Goal: Transaction & Acquisition: Purchase product/service

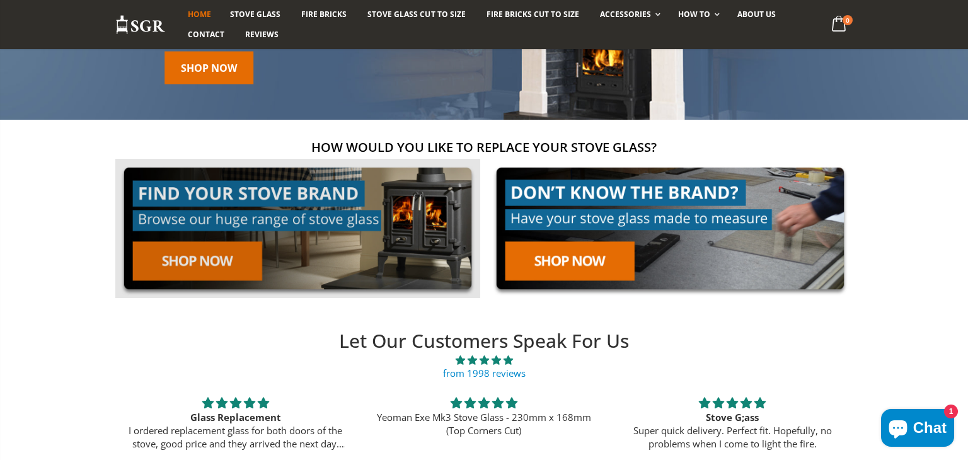
scroll to position [151, 0]
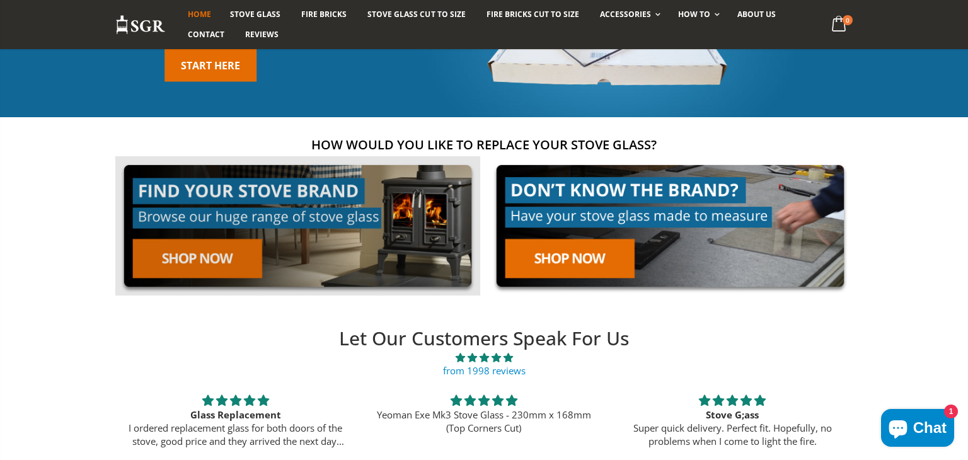
click at [254, 196] on link at bounding box center [297, 225] width 365 height 139
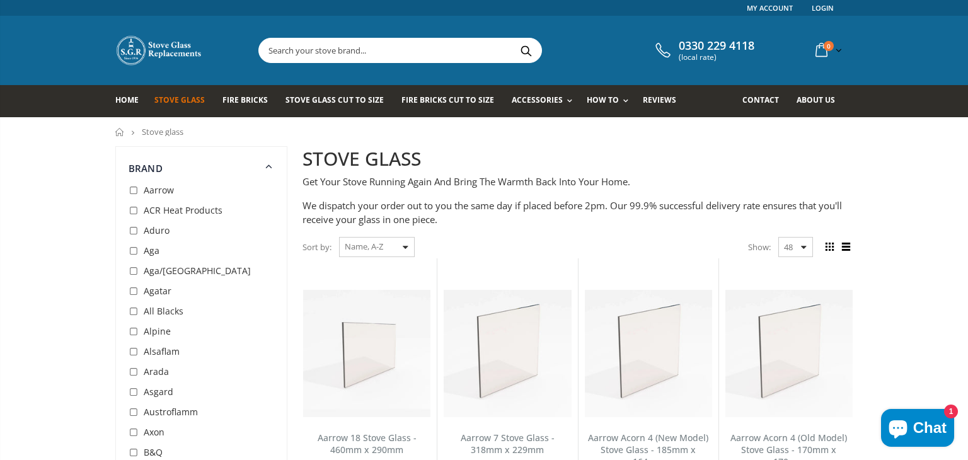
click at [156, 253] on span "Aga" at bounding box center [152, 250] width 16 height 12
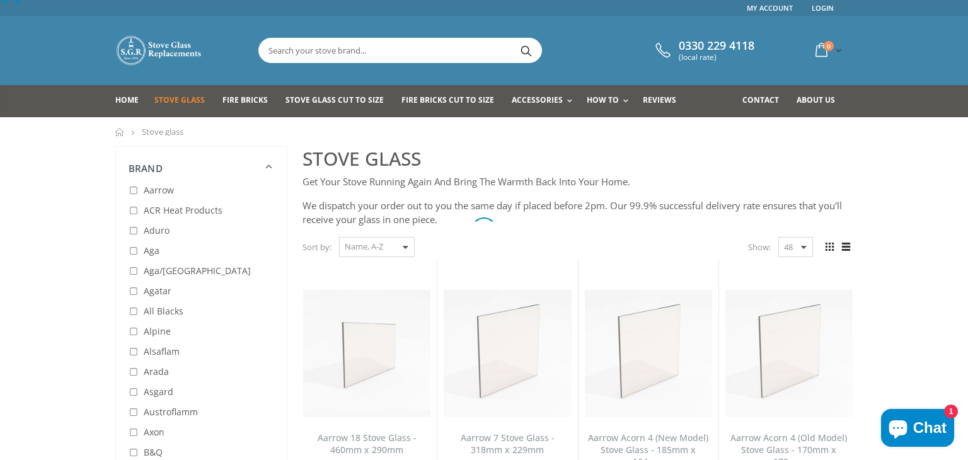
click at [156, 253] on div at bounding box center [484, 230] width 968 height 460
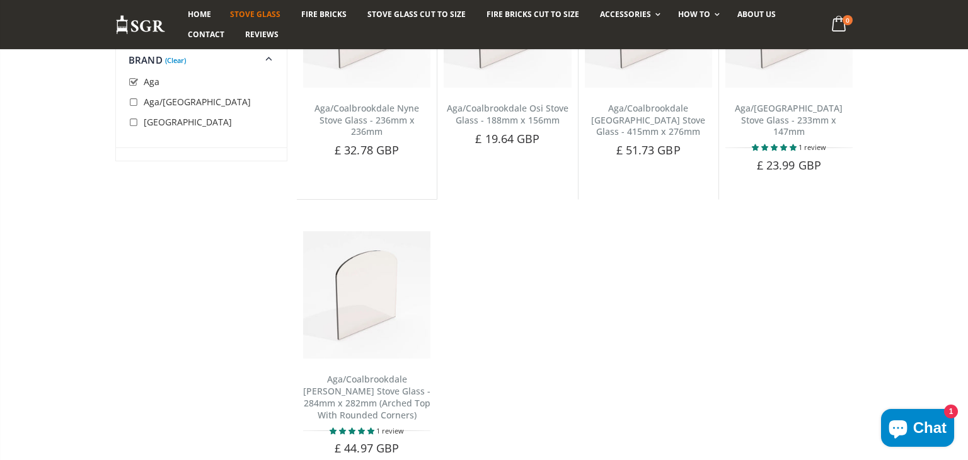
scroll to position [1965, 0]
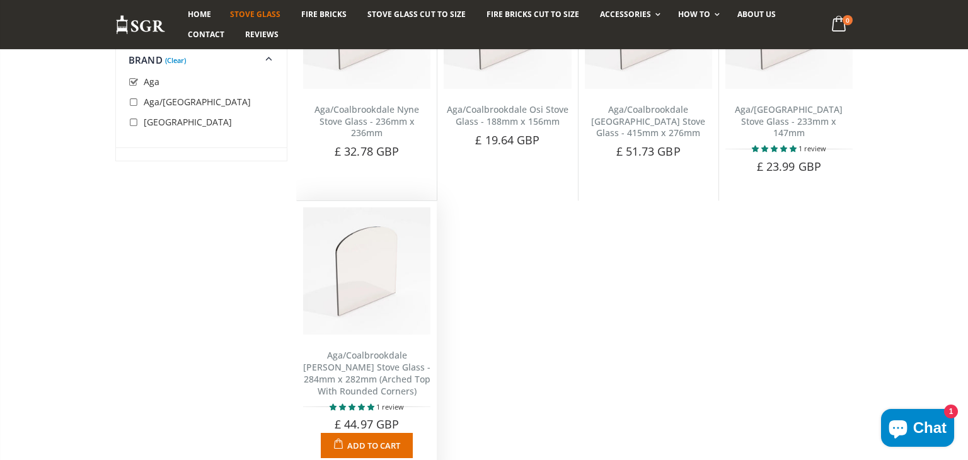
click at [360, 404] on span "5.00 stars" at bounding box center [362, 407] width 9 height 6
click at [367, 404] on span "5.00 stars" at bounding box center [370, 407] width 7 height 6
click at [348, 404] on span "5.00 stars" at bounding box center [352, 407] width 9 height 6
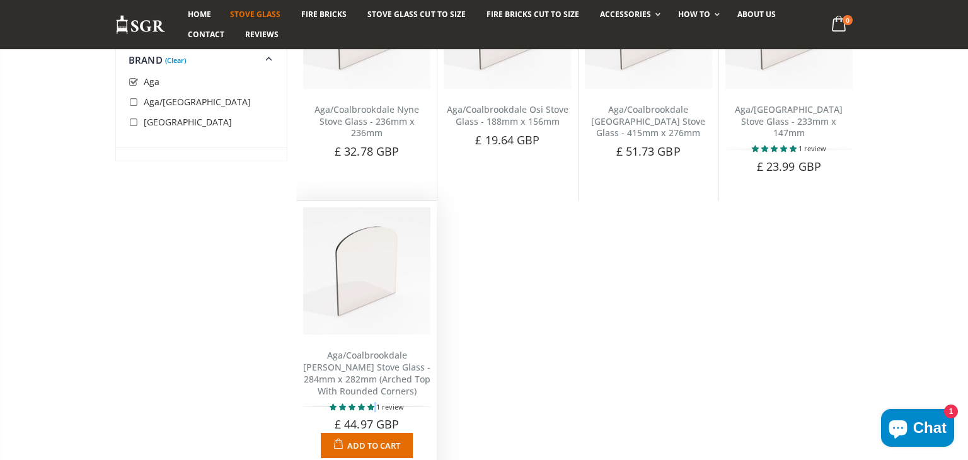
click at [348, 404] on span "5.00 stars" at bounding box center [352, 407] width 9 height 6
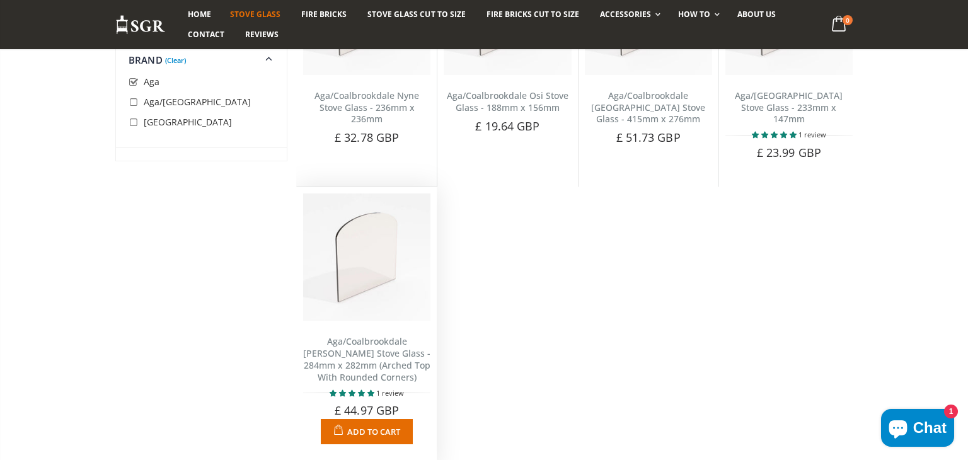
click at [328, 388] on div "1 review" at bounding box center [366, 393] width 127 height 10
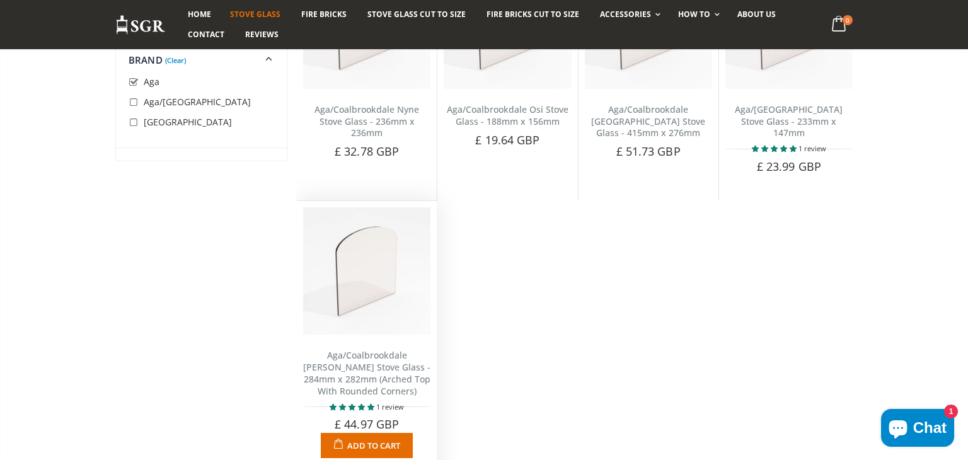
click at [335, 404] on span "5.00 stars" at bounding box center [334, 407] width 9 height 6
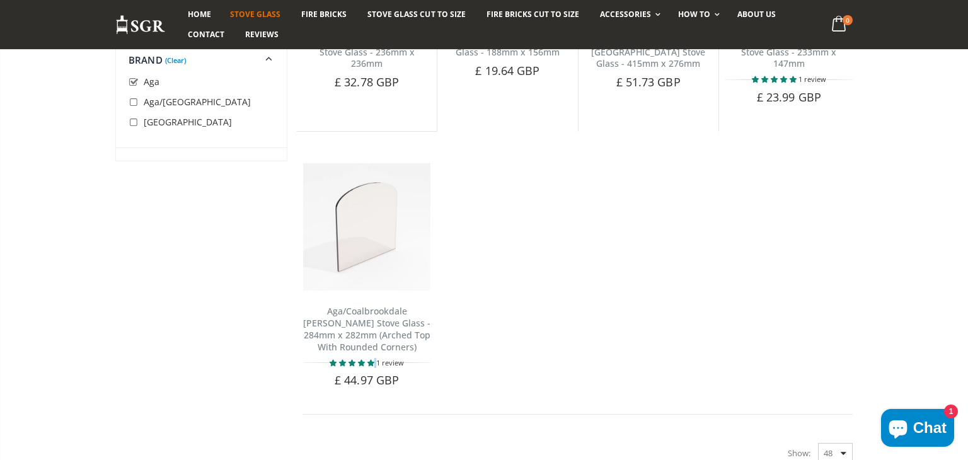
scroll to position [1965, 0]
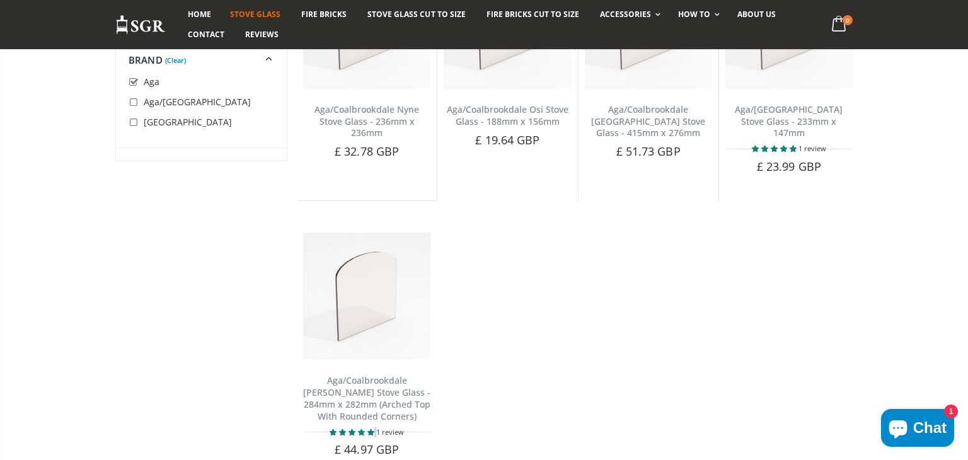
click at [921, 420] on span "Chat" at bounding box center [929, 427] width 33 height 19
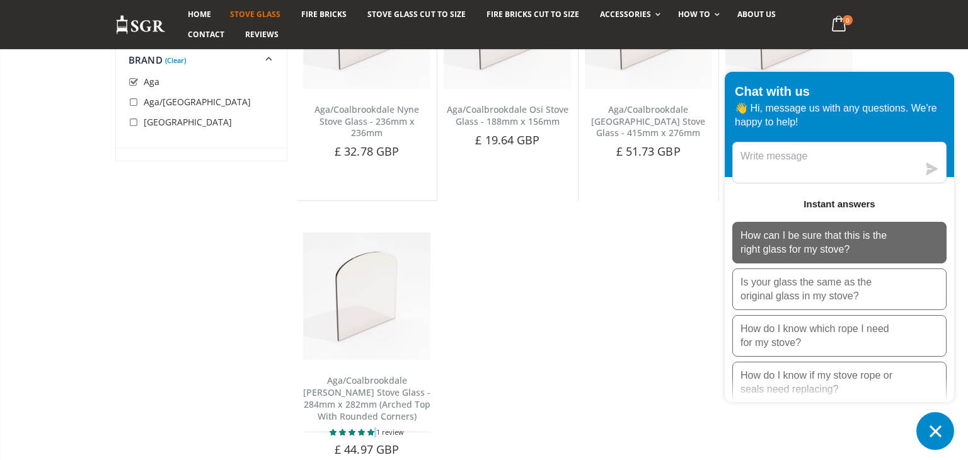
click at [824, 254] on p "How can I be sure that this is the right glass for my stove?" at bounding box center [819, 243] width 158 height 28
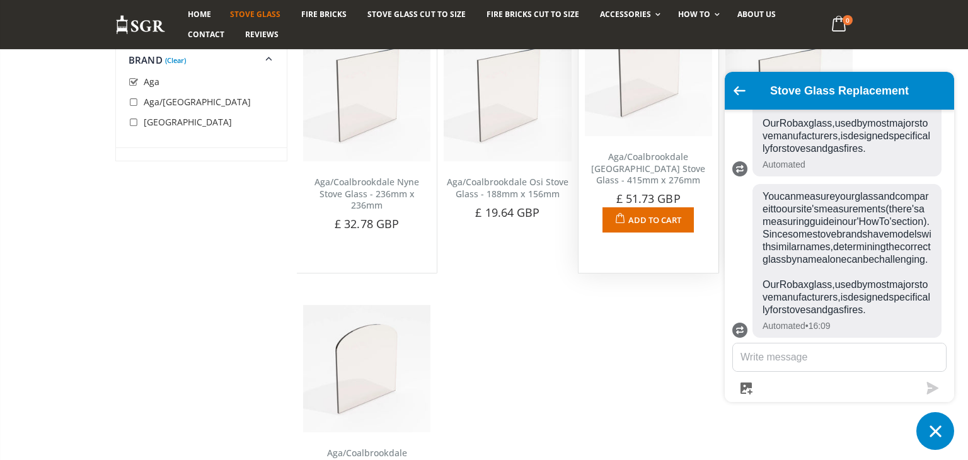
scroll to position [1890, 0]
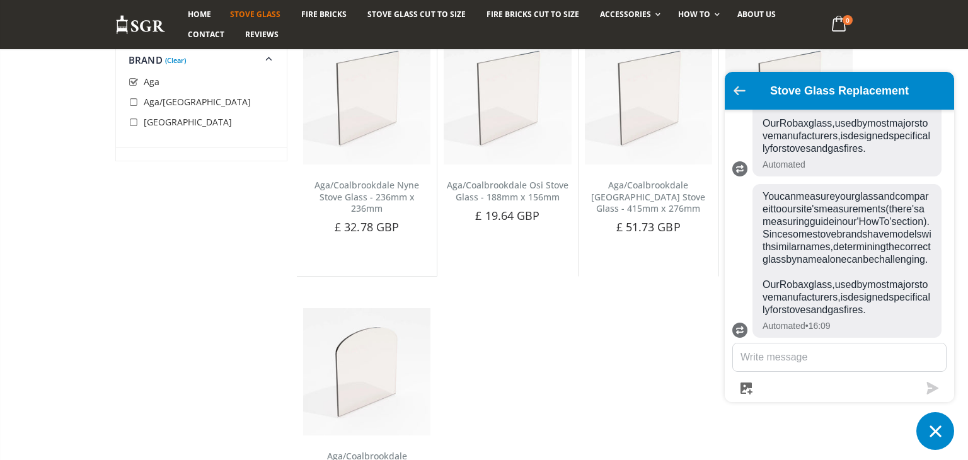
click at [743, 92] on icon "Go back to the main screen" at bounding box center [739, 90] width 12 height 9
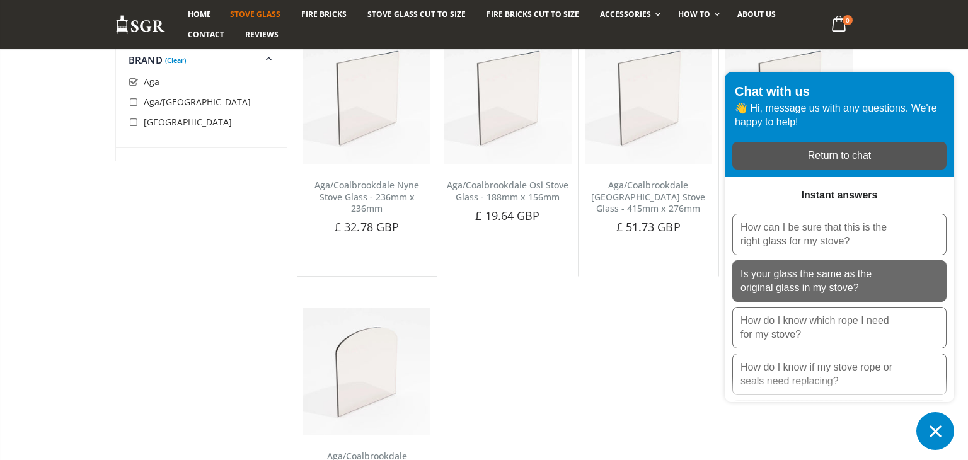
click at [828, 292] on p "Is your glass the same as the original glass in my stove?" at bounding box center [819, 281] width 158 height 28
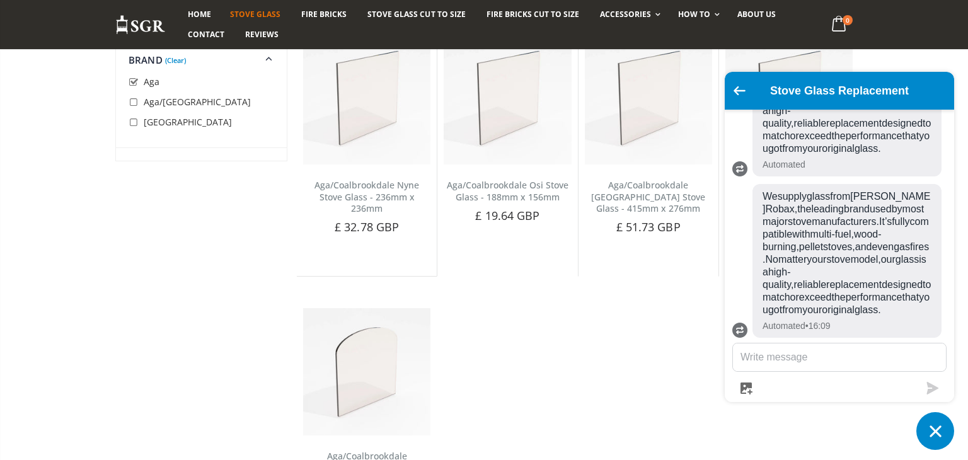
scroll to position [839, 0]
click at [748, 95] on div "Stove Glass Replacement" at bounding box center [839, 90] width 214 height 23
click at [736, 93] on icon "Go back to the main screen" at bounding box center [739, 90] width 12 height 9
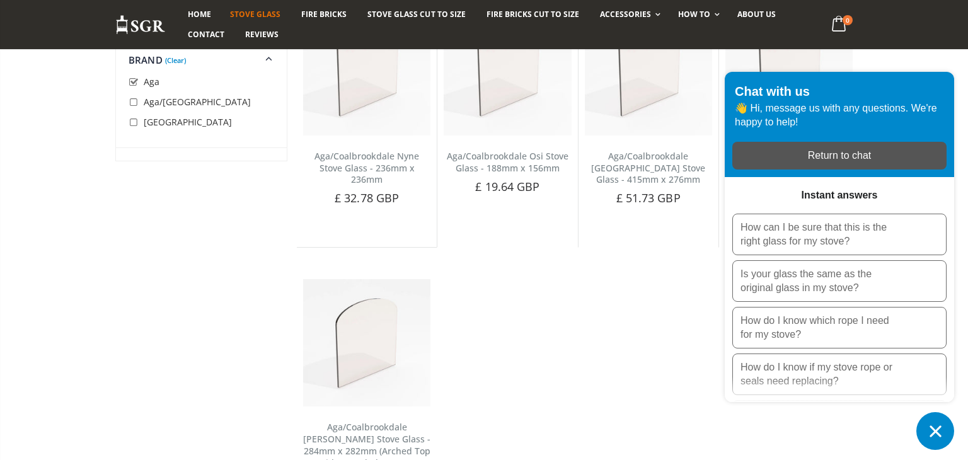
scroll to position [1923, 0]
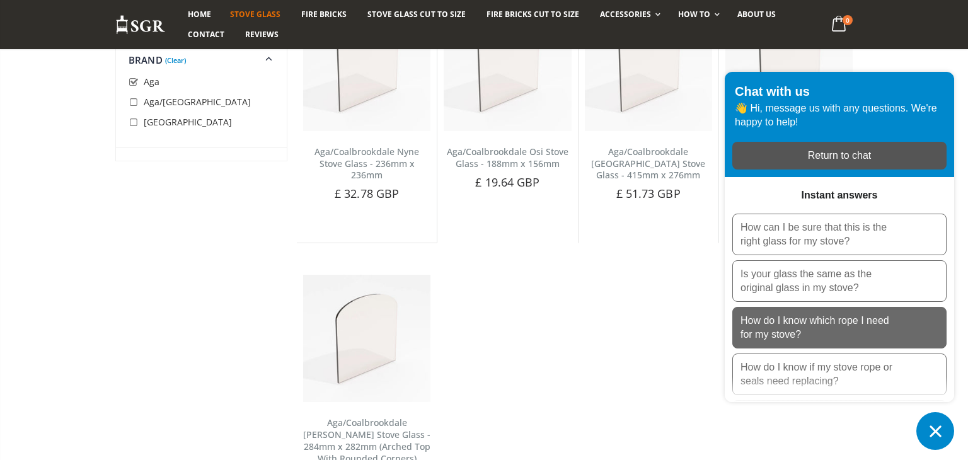
click at [852, 332] on p "How do I know which rope I need for my stove?" at bounding box center [819, 328] width 158 height 28
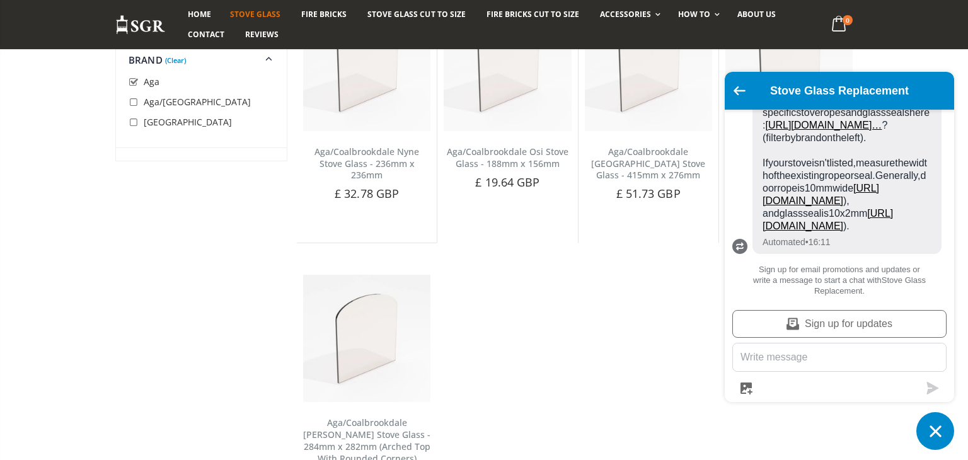
scroll to position [1085, 0]
click at [851, 130] on link "https://www.stoveglassreplacement.co.uk/collection…" at bounding box center [823, 125] width 117 height 11
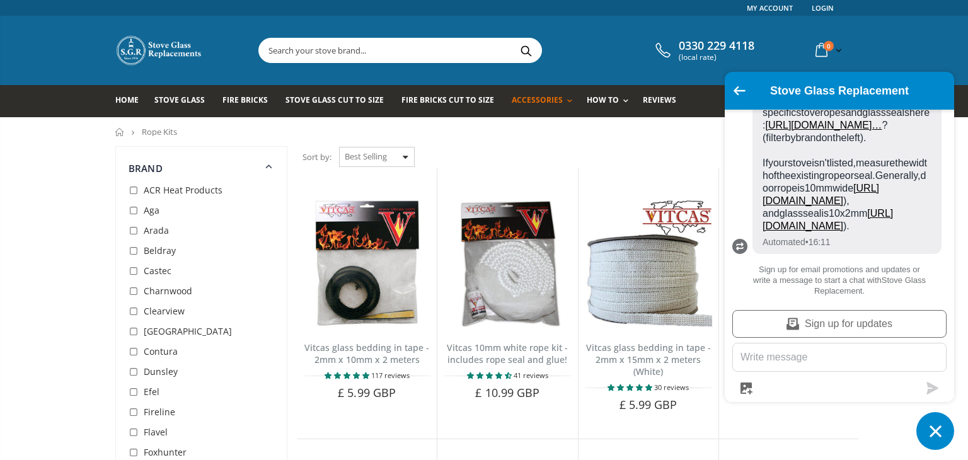
click at [130, 208] on input "checkbox" at bounding box center [135, 211] width 13 height 13
checkbox input "true"
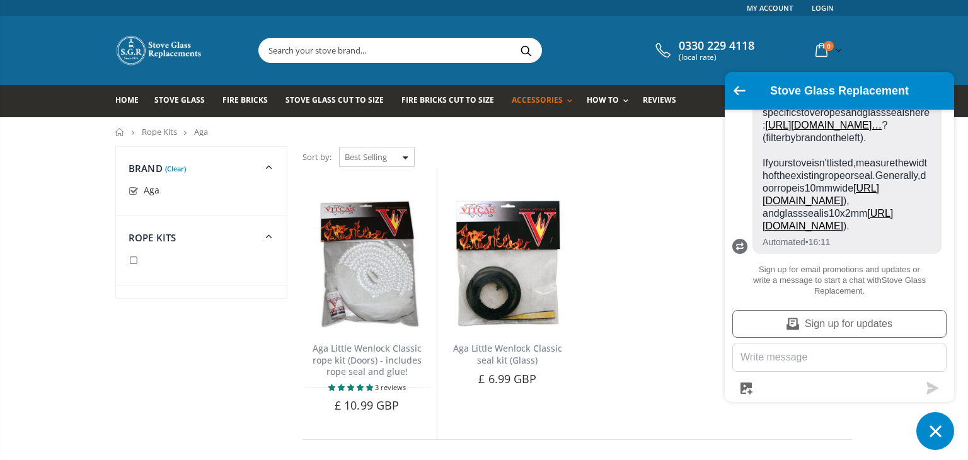
click at [745, 92] on div "Stove Glass Replacement" at bounding box center [839, 90] width 214 height 23
click at [738, 91] on icon "Go back to the main screen" at bounding box center [739, 90] width 12 height 9
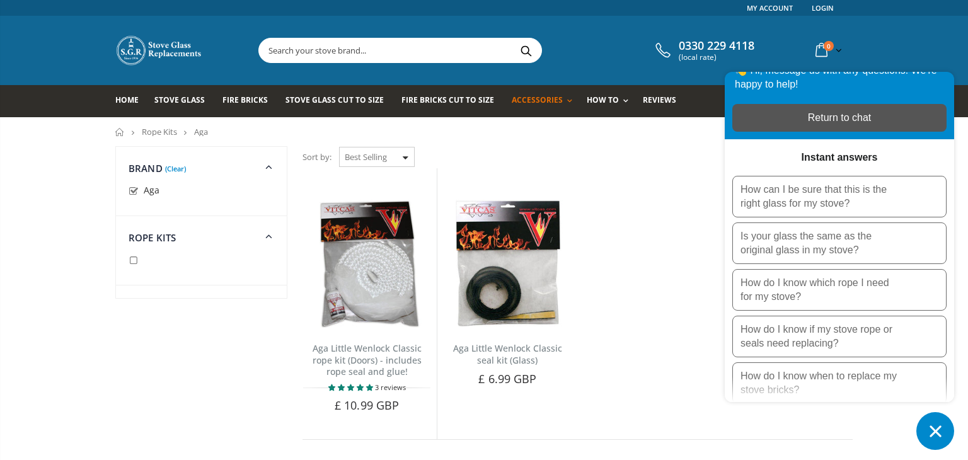
scroll to position [47, 0]
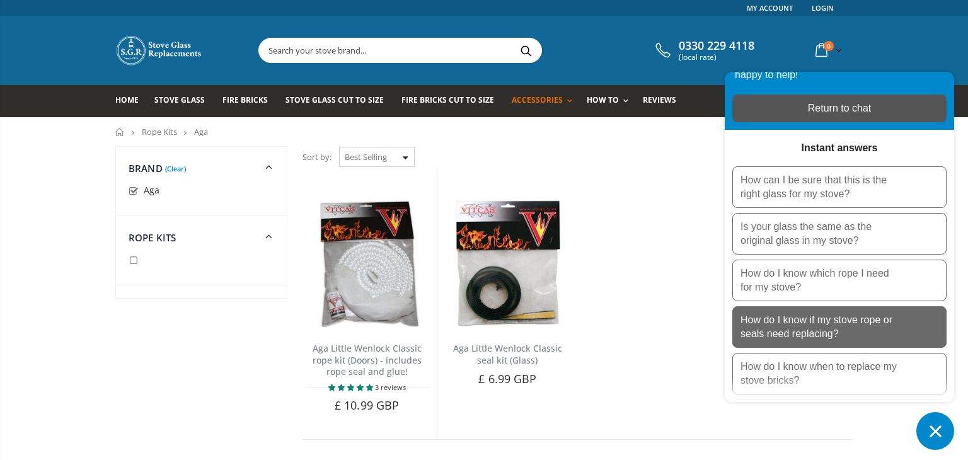
click at [790, 325] on p "How do I know if my stove rope or seals need replacing?" at bounding box center [819, 327] width 158 height 28
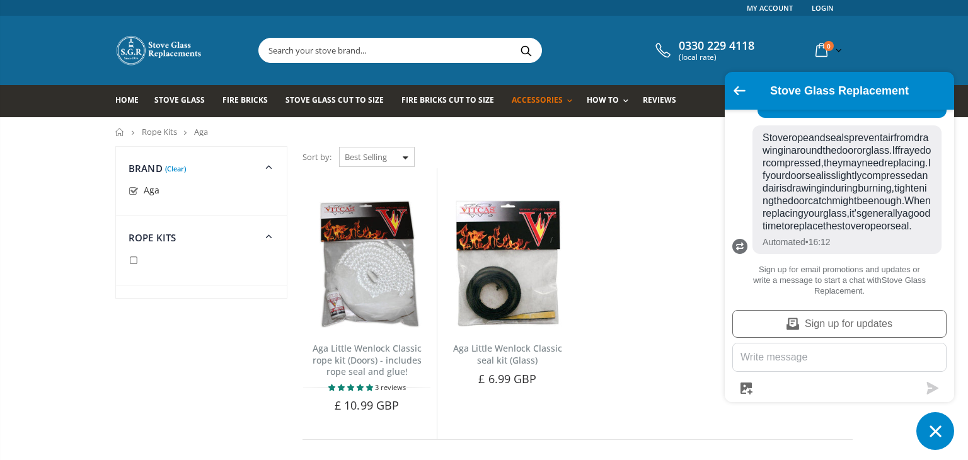
scroll to position [985, 0]
click at [738, 91] on icon "Go back to the main screen" at bounding box center [739, 90] width 12 height 9
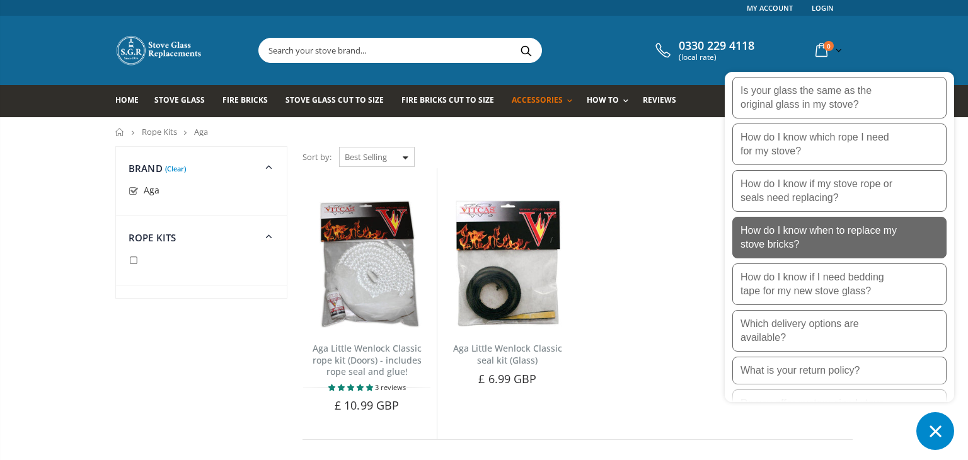
scroll to position [184, 0]
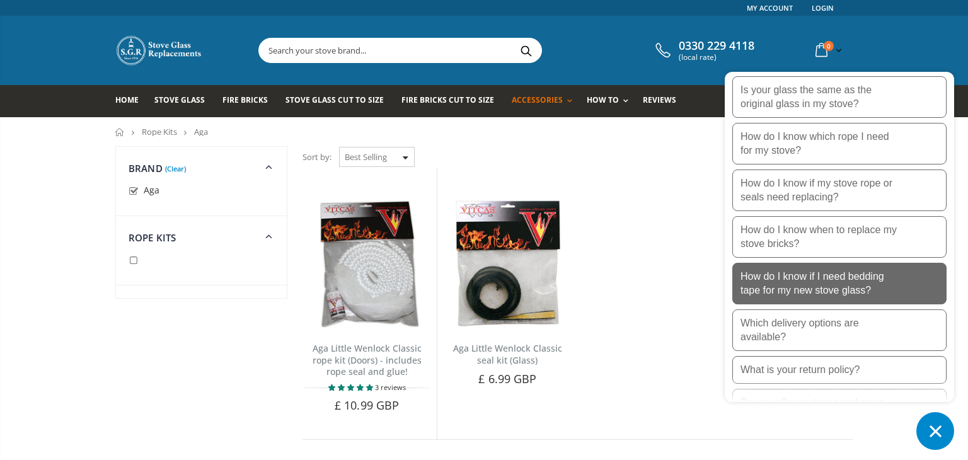
click at [837, 288] on p "How do I know if I need bedding tape for my new stove glass?" at bounding box center [819, 284] width 158 height 28
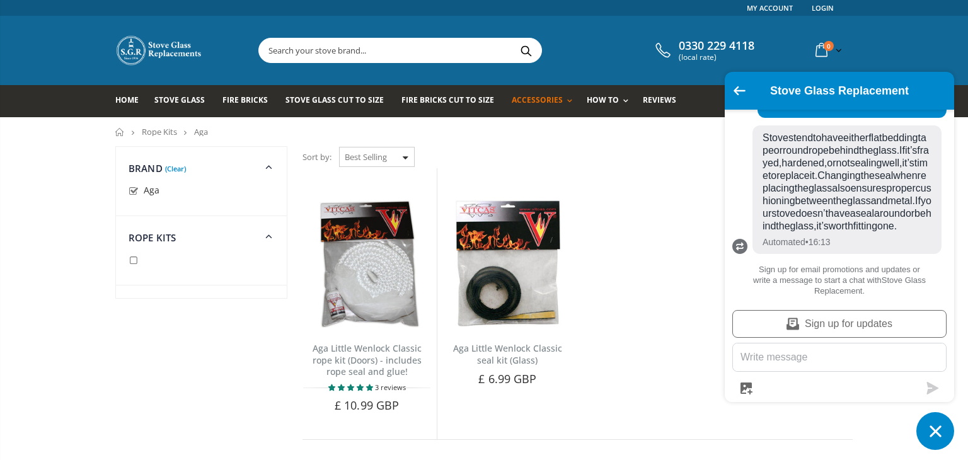
scroll to position [1220, 0]
click at [741, 93] on icon "Go back to the main screen" at bounding box center [739, 90] width 12 height 9
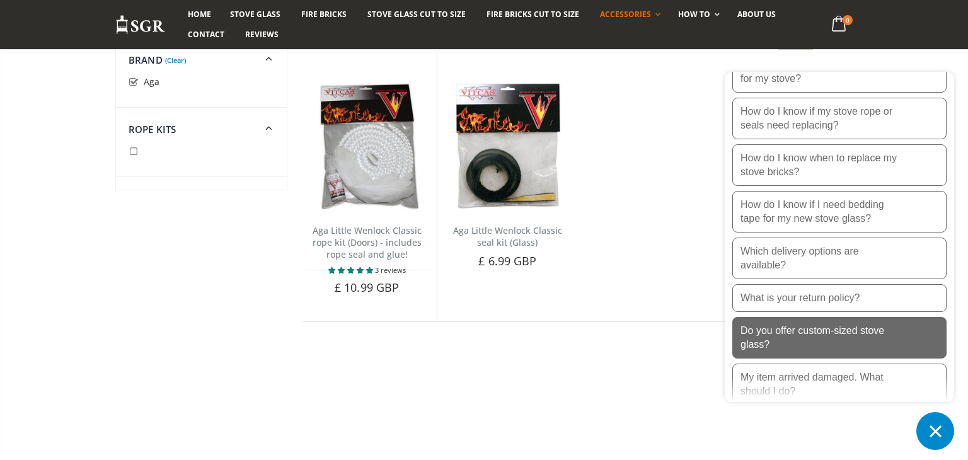
scroll to position [266, 0]
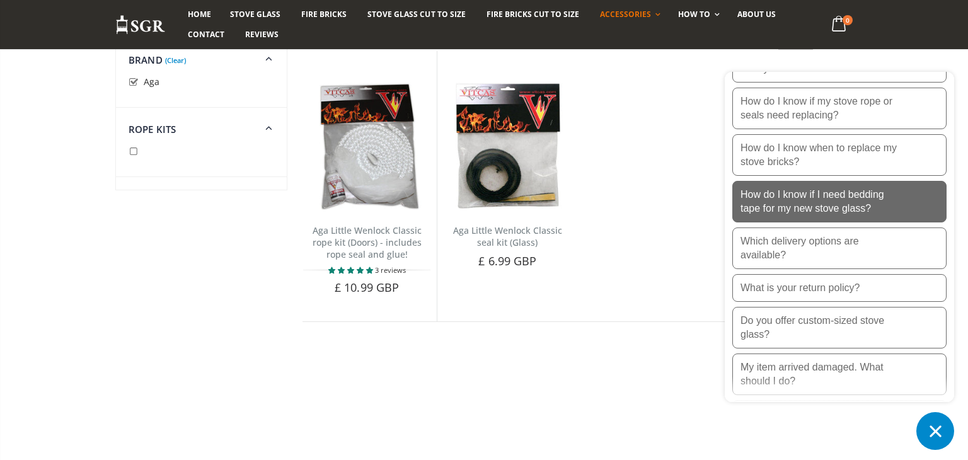
click at [832, 208] on p "How do I know if I need bedding tape for my new stove glass?" at bounding box center [819, 202] width 158 height 28
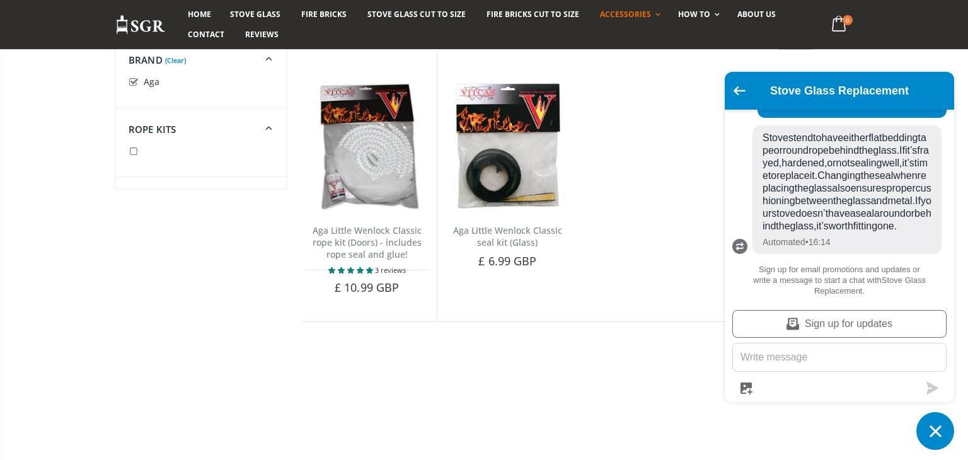
scroll to position [1479, 0]
click at [737, 86] on icon "Go back to the main screen" at bounding box center [739, 90] width 12 height 9
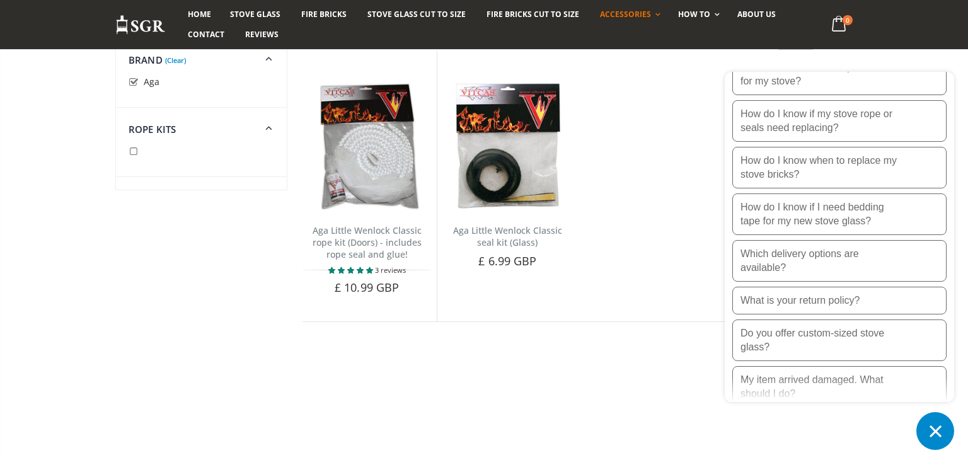
scroll to position [346, 0]
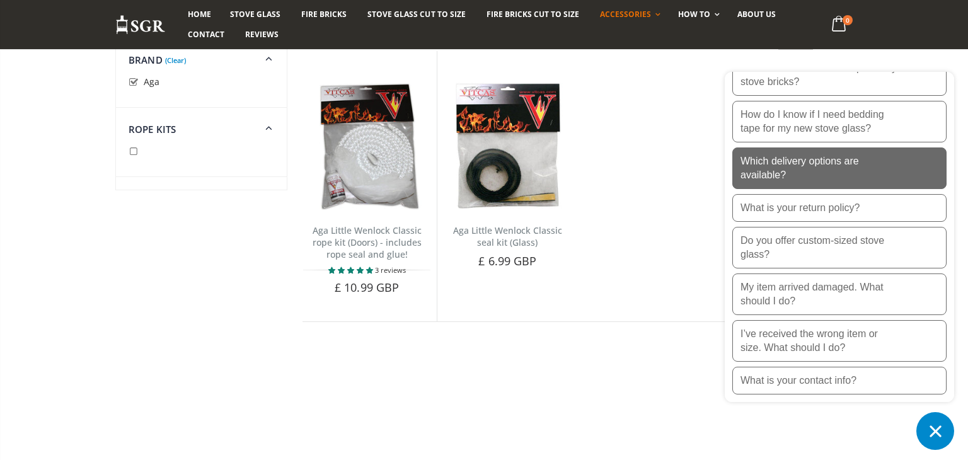
click at [807, 159] on p "Which delivery options are available?" at bounding box center [819, 168] width 158 height 28
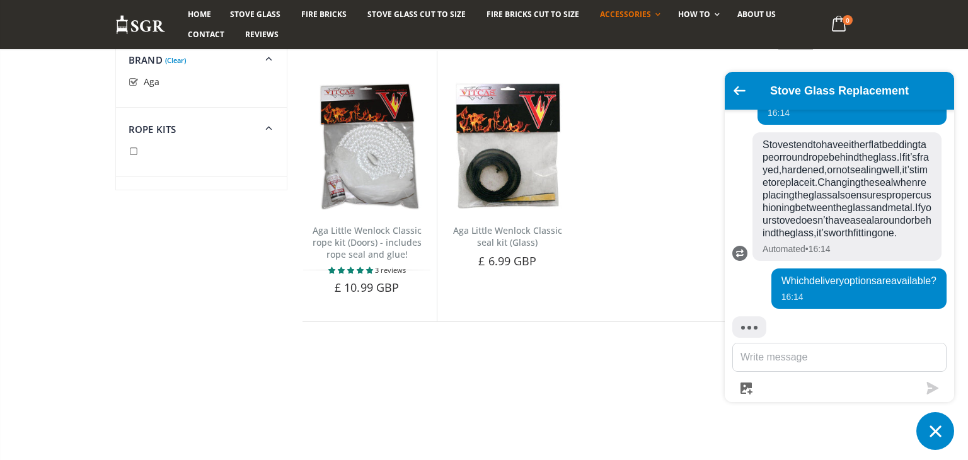
scroll to position [1726, 0]
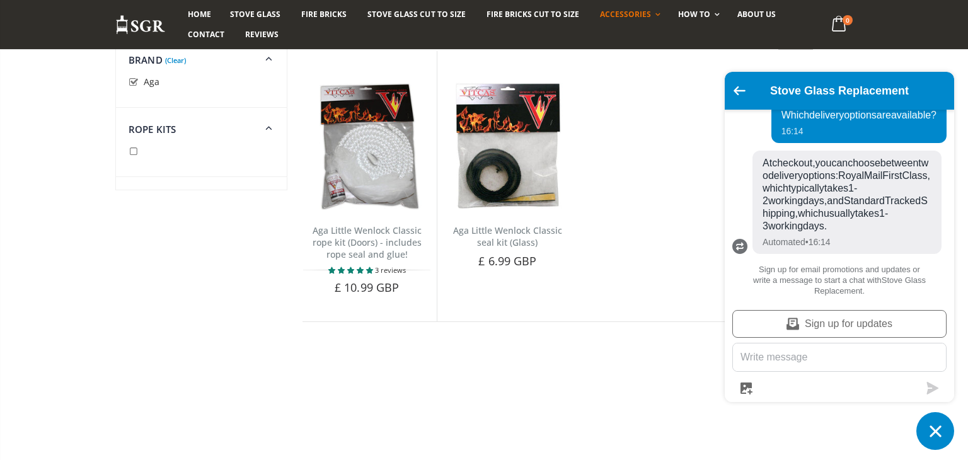
click at [735, 97] on div "Stove Glass Replacement" at bounding box center [839, 90] width 214 height 23
click at [740, 90] on icon "Go back to the main screen" at bounding box center [739, 90] width 12 height 9
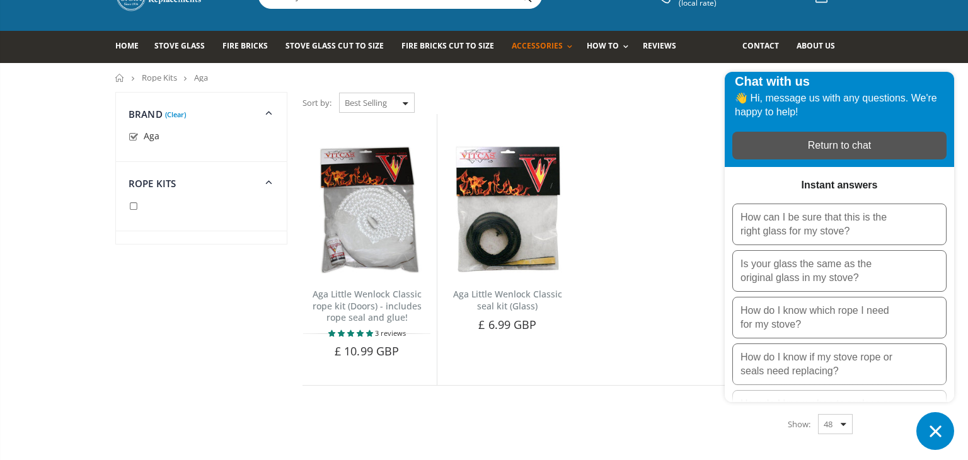
scroll to position [0, 0]
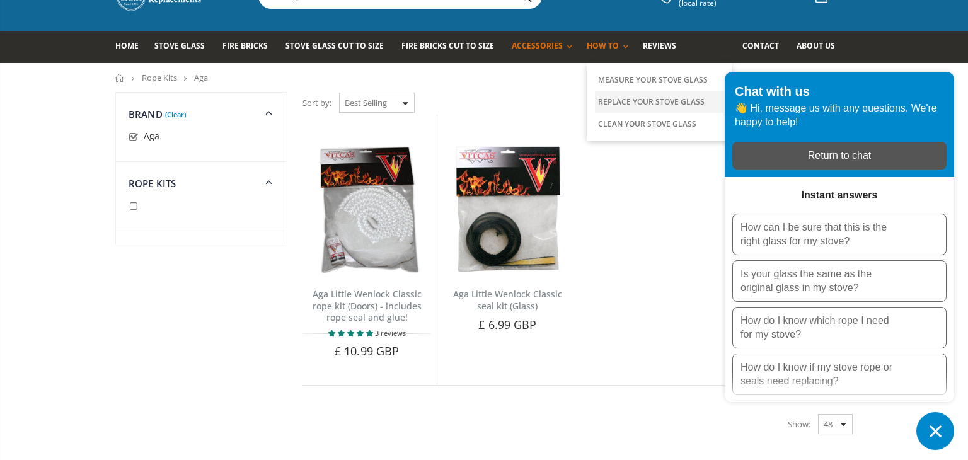
click at [605, 103] on link "Replace Your Stove Glass" at bounding box center [659, 102] width 129 height 22
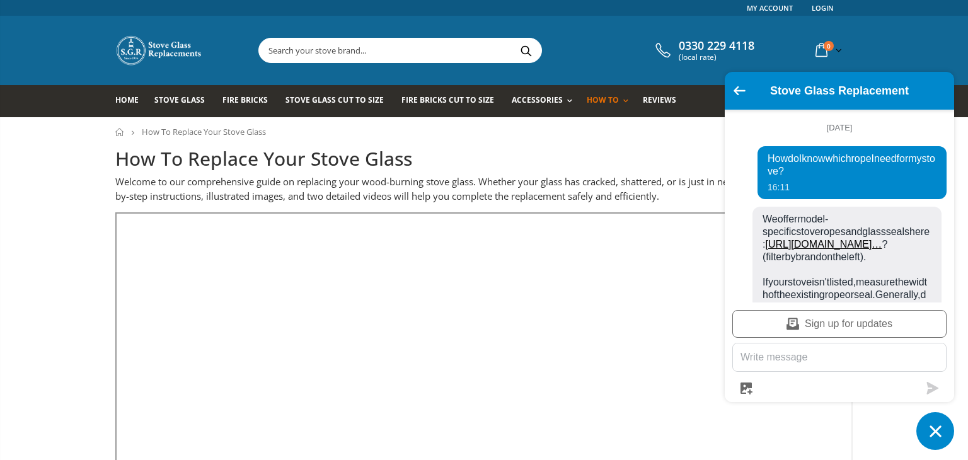
scroll to position [1169, 0]
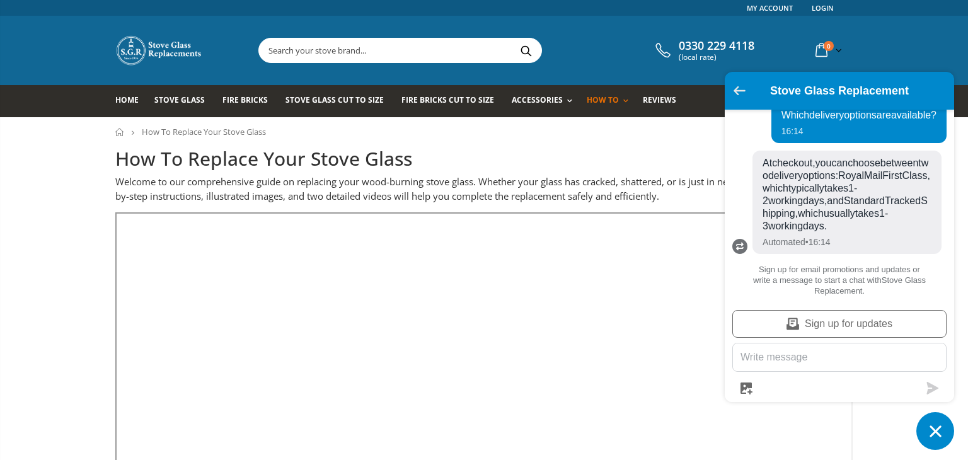
click at [735, 91] on icon "Go back to the main screen" at bounding box center [739, 90] width 12 height 9
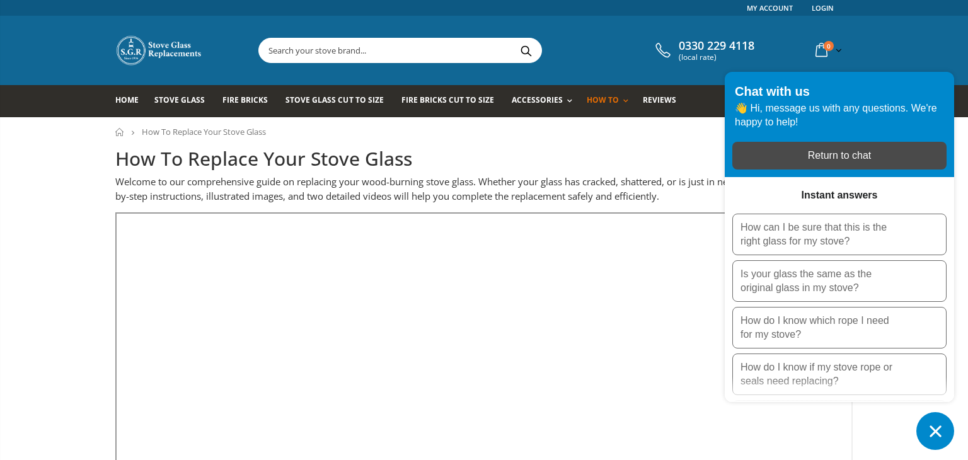
click at [761, 161] on div "Return to chat" at bounding box center [839, 156] width 199 height 14
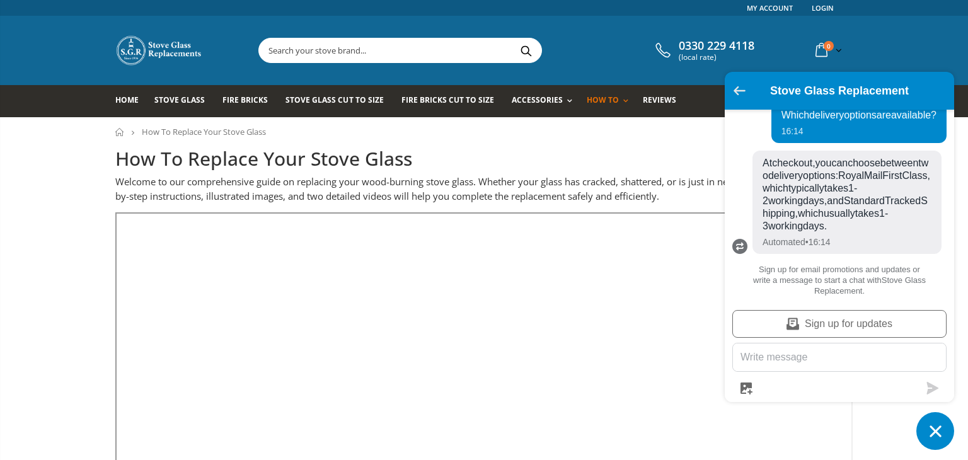
click at [739, 94] on icon "Go back to the main screen" at bounding box center [739, 90] width 12 height 9
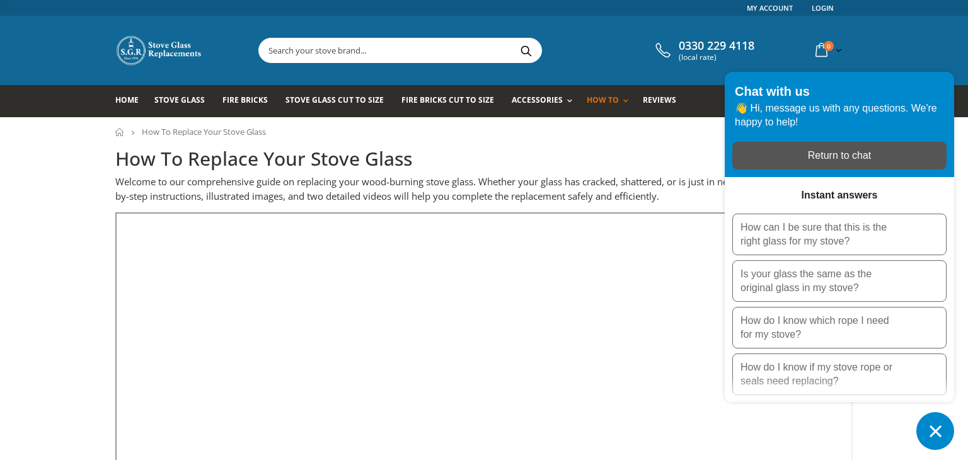
click at [930, 430] on icon "Chat window" at bounding box center [936, 432] width 20 height 20
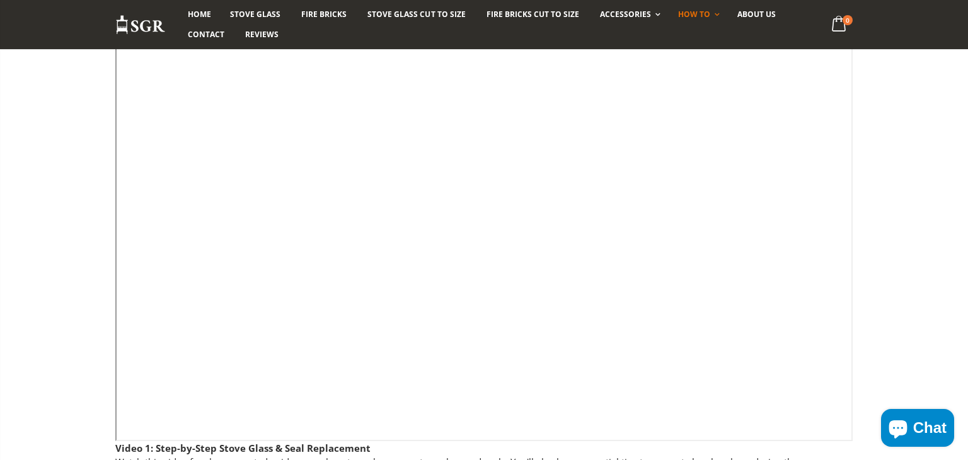
scroll to position [187, 0]
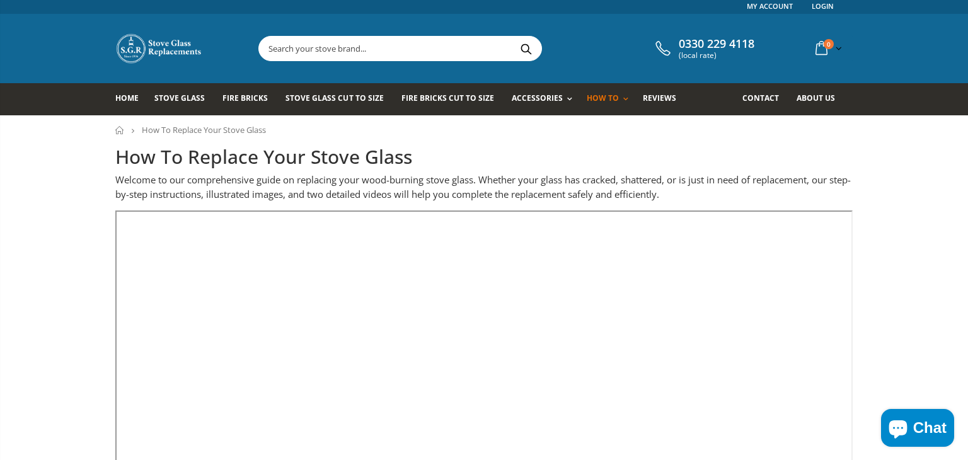
scroll to position [0, 0]
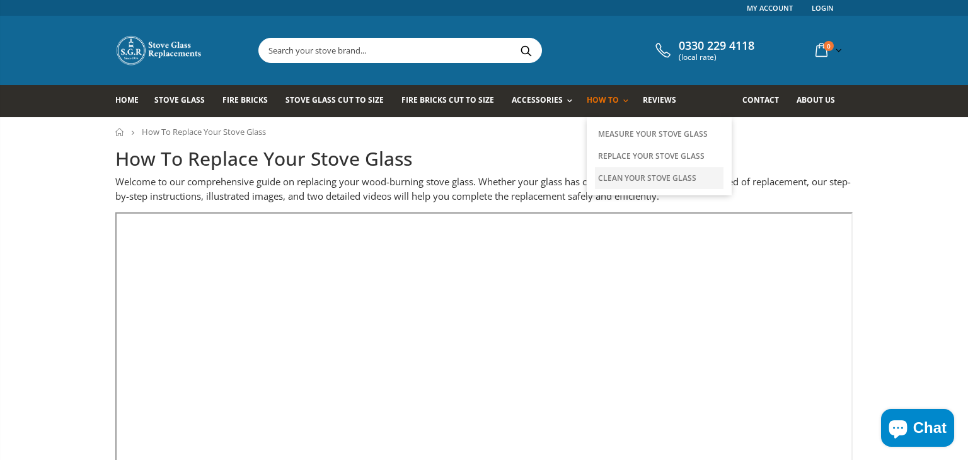
click at [595, 180] on link "Clean Your Stove Glass" at bounding box center [659, 178] width 129 height 22
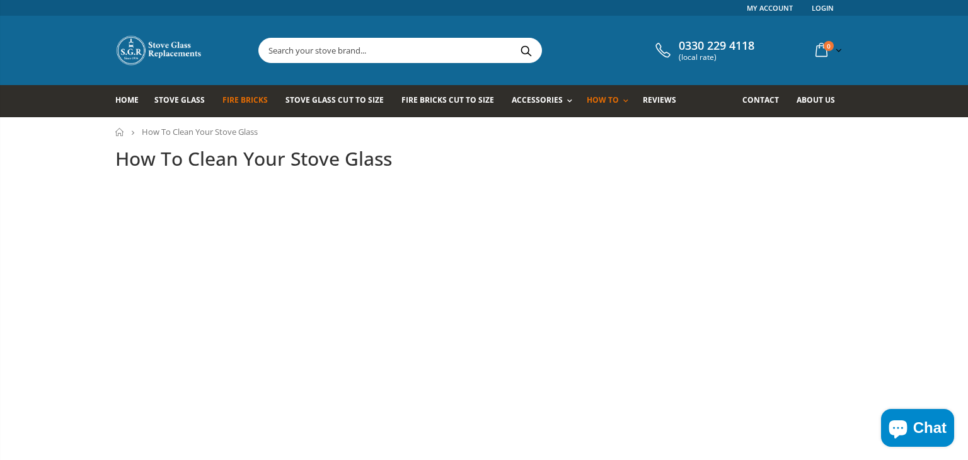
click at [251, 101] on span "Fire Bricks" at bounding box center [244, 100] width 45 height 11
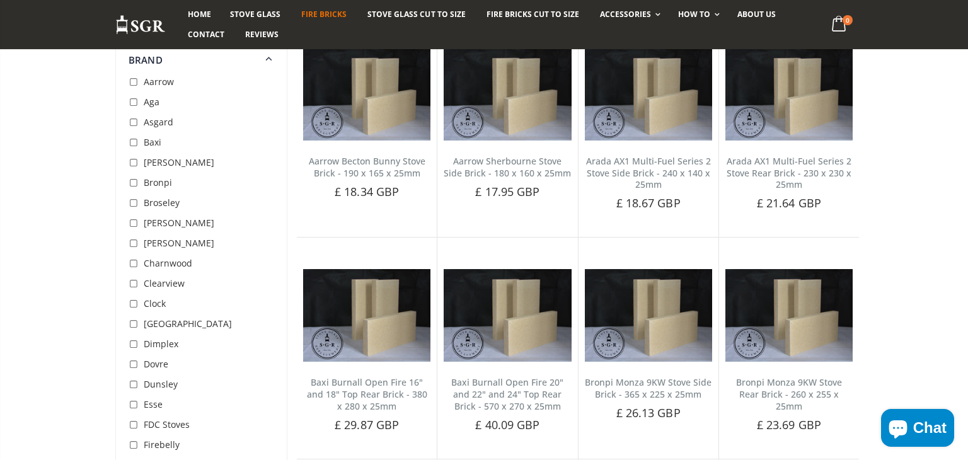
scroll to position [703, 0]
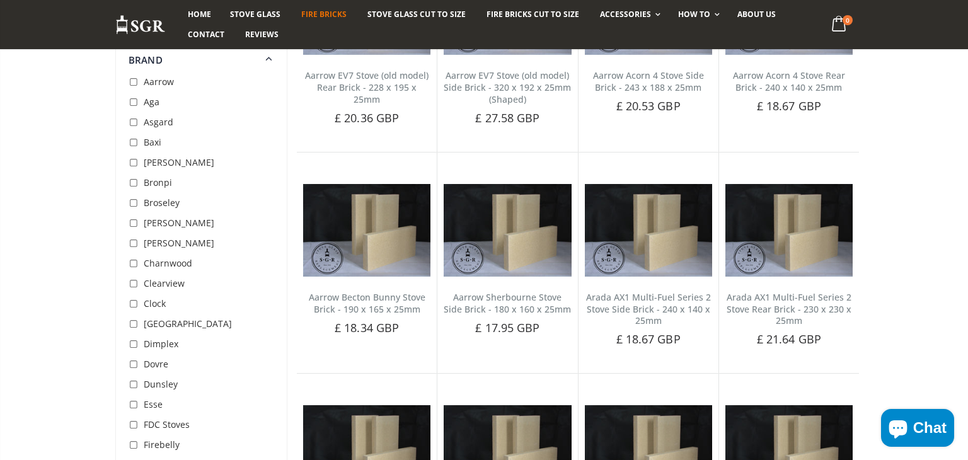
click at [151, 103] on span "Aga" at bounding box center [152, 102] width 16 height 12
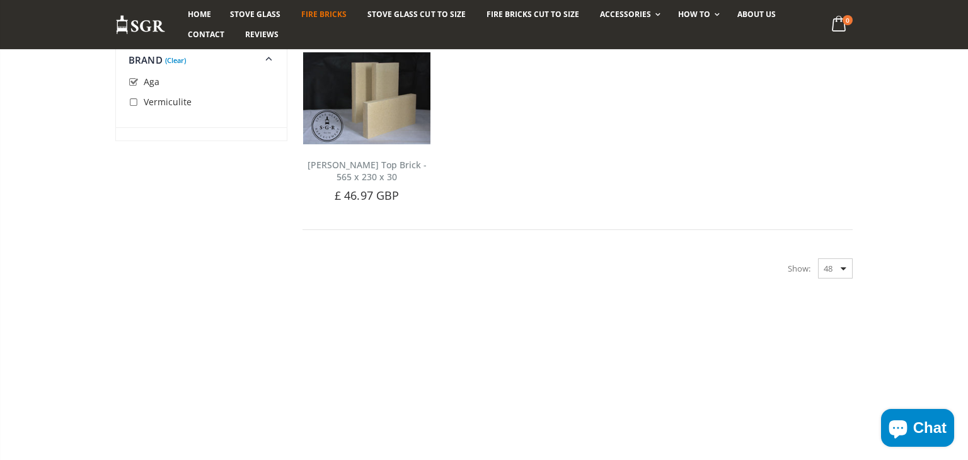
scroll to position [159, 0]
click at [210, 14] on span "Home" at bounding box center [199, 14] width 23 height 11
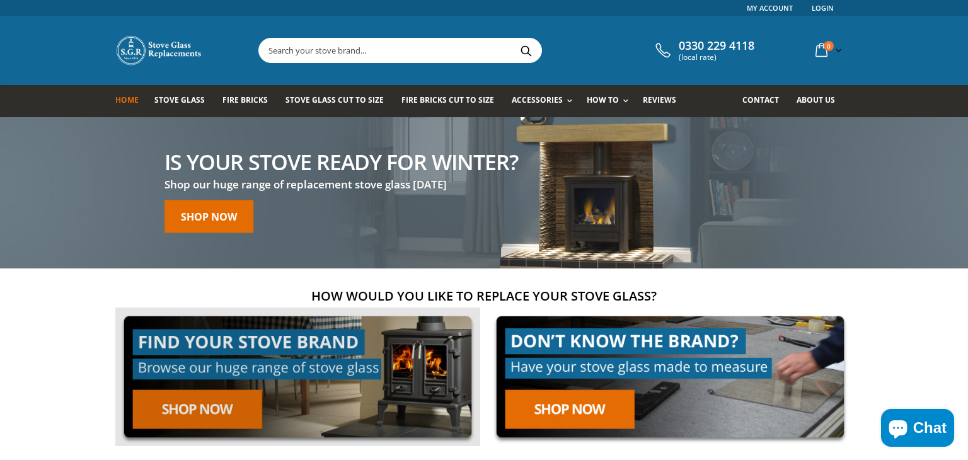
click at [236, 345] on link at bounding box center [297, 376] width 365 height 139
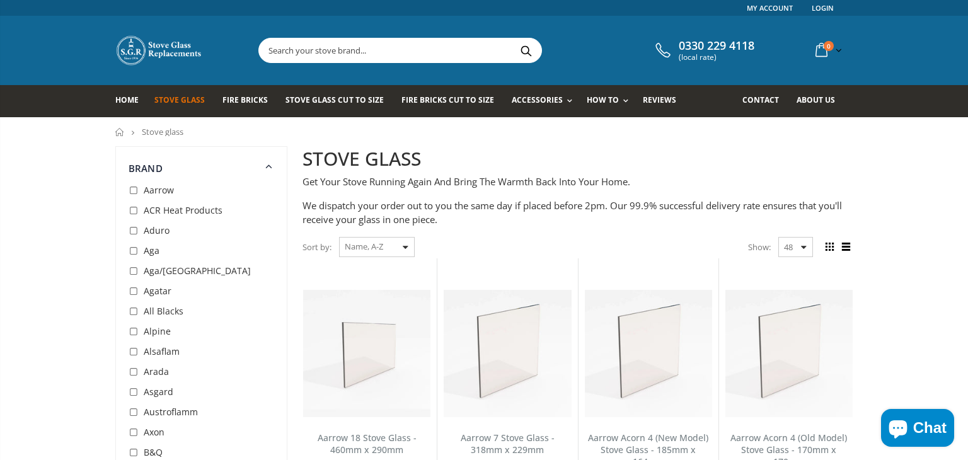
click at [130, 250] on input "checkbox" at bounding box center [135, 251] width 13 height 13
checkbox input "true"
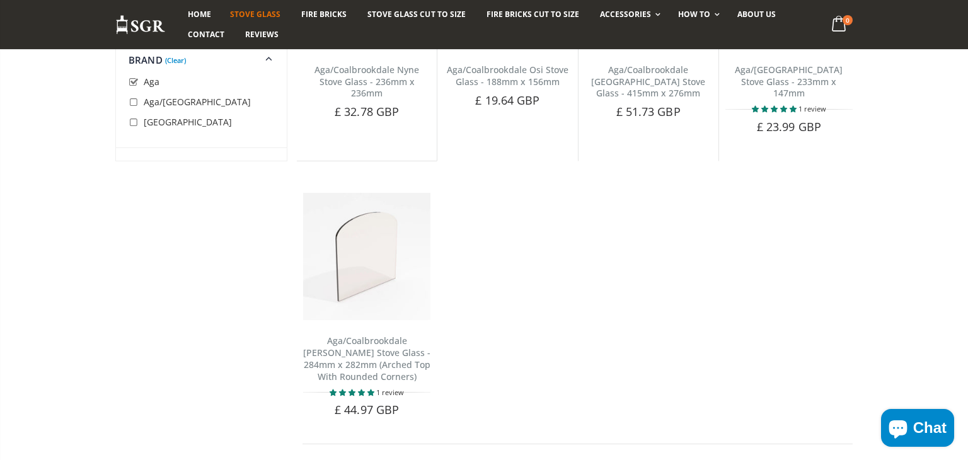
scroll to position [2011, 0]
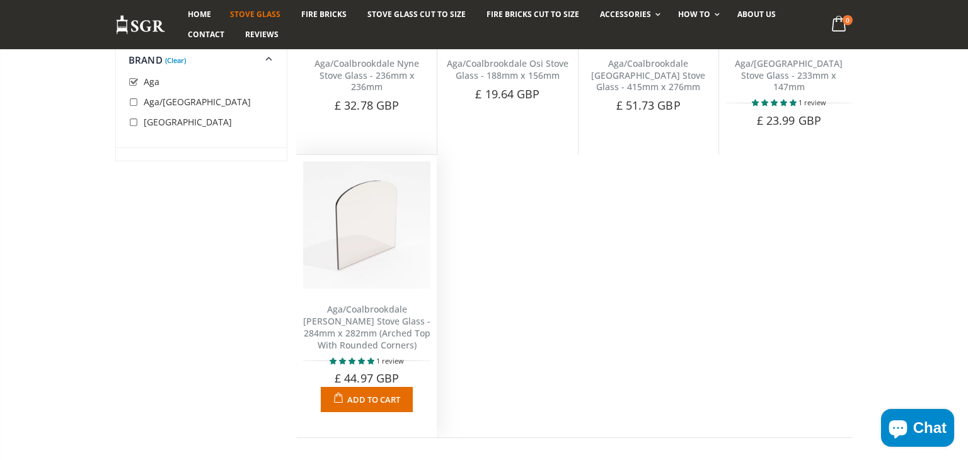
click at [371, 394] on span "Add to Cart" at bounding box center [373, 399] width 53 height 11
click at [355, 394] on span "Add to Cart" at bounding box center [373, 399] width 53 height 11
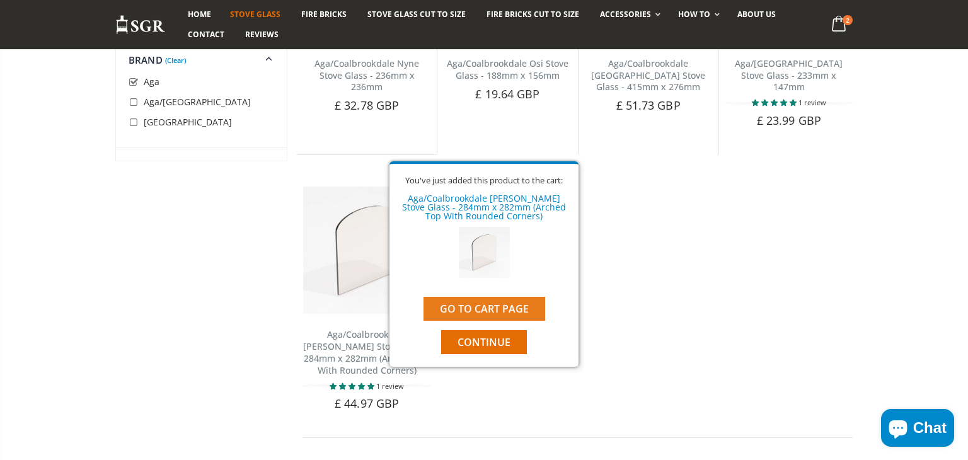
click at [479, 307] on link "Go to cart page" at bounding box center [484, 309] width 122 height 24
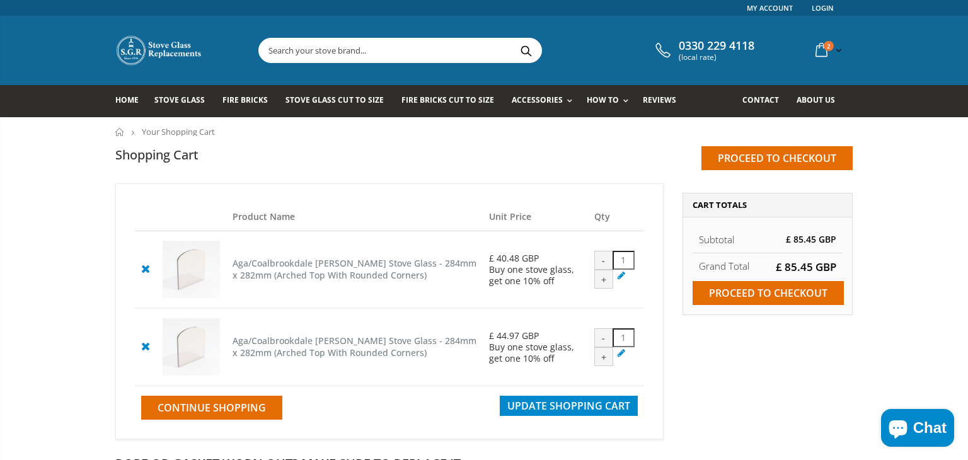
click at [144, 352] on icon at bounding box center [145, 345] width 16 height 15
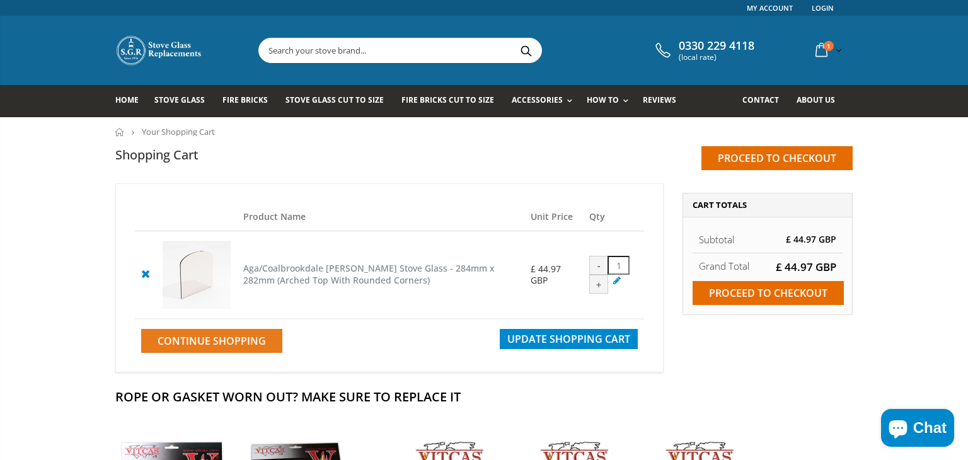
click at [251, 348] on span "Continue Shopping" at bounding box center [212, 341] width 108 height 14
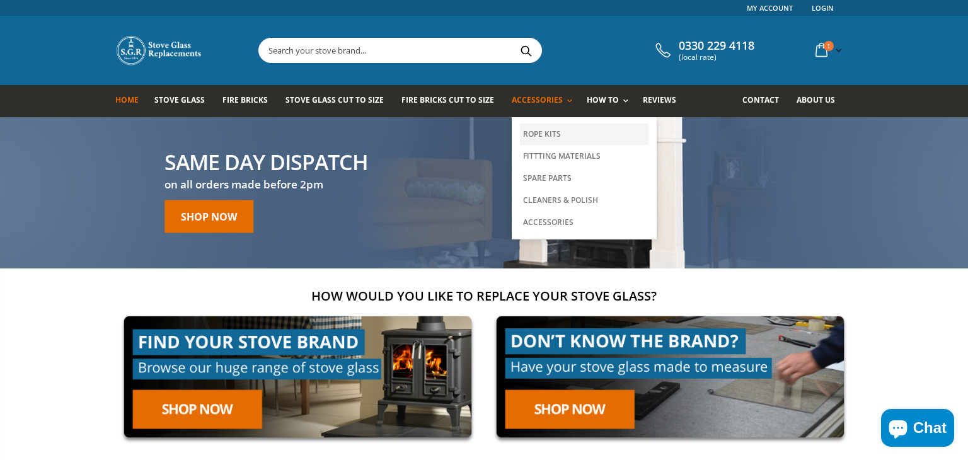
click at [538, 134] on link "Rope Kits" at bounding box center [584, 134] width 129 height 21
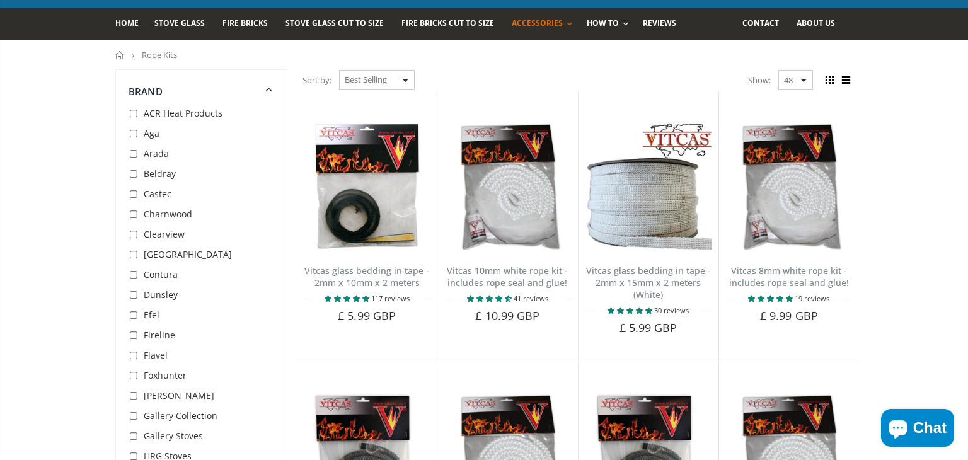
scroll to position [78, 0]
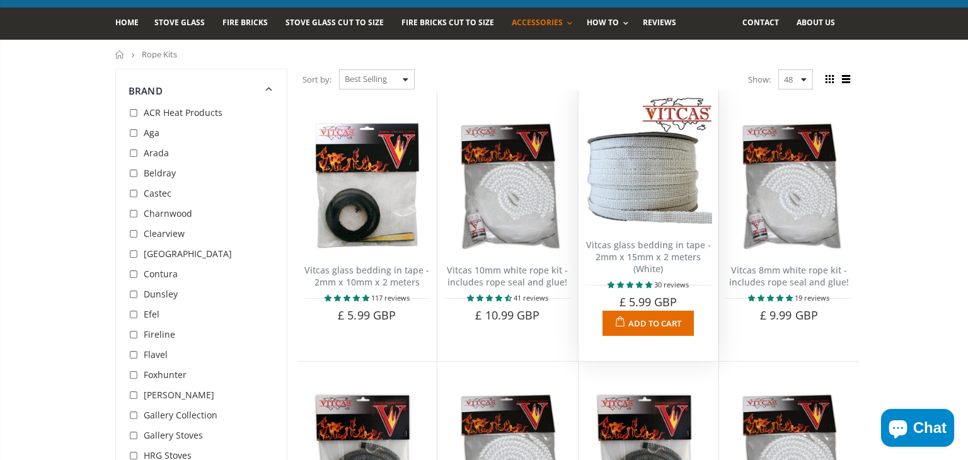
click at [656, 183] on img at bounding box center [648, 160] width 127 height 127
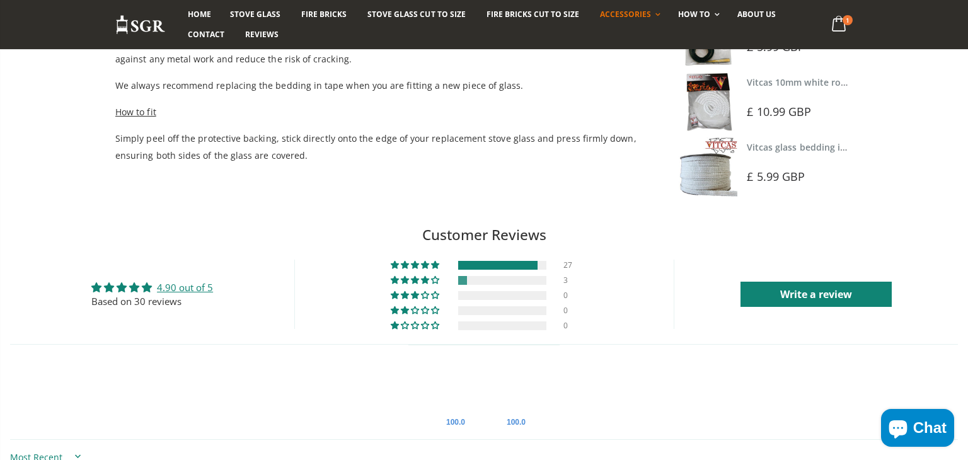
scroll to position [456, 0]
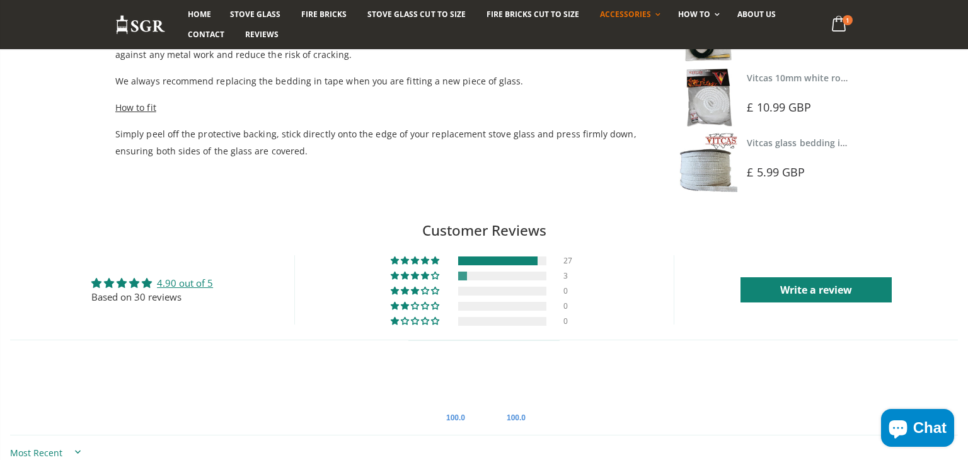
click at [124, 281] on span "Average rating is 4.90 stars" at bounding box center [123, 283] width 13 height 10
click at [496, 258] on div at bounding box center [497, 260] width 79 height 9
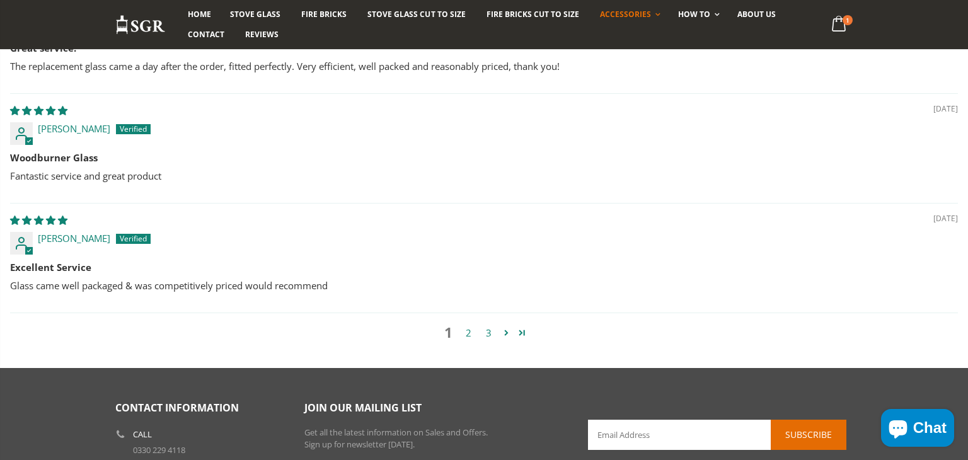
scroll to position [1205, 0]
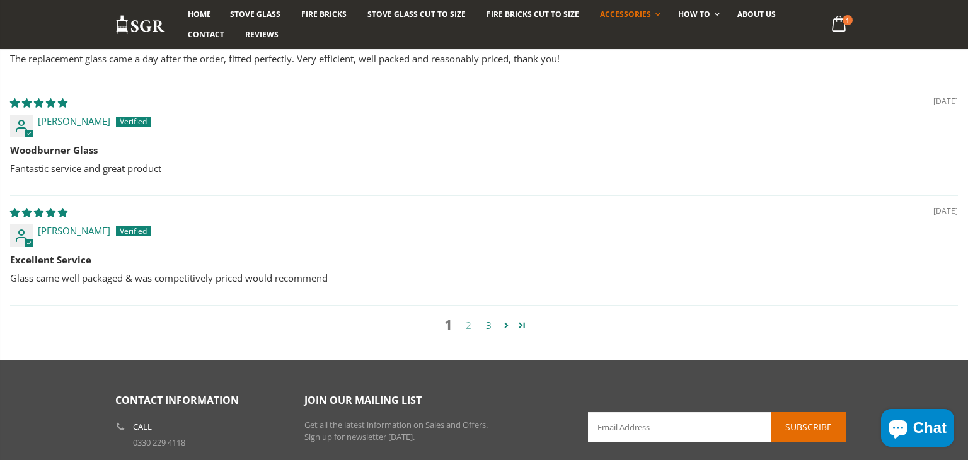
click at [469, 323] on link "2" at bounding box center [468, 325] width 20 height 14
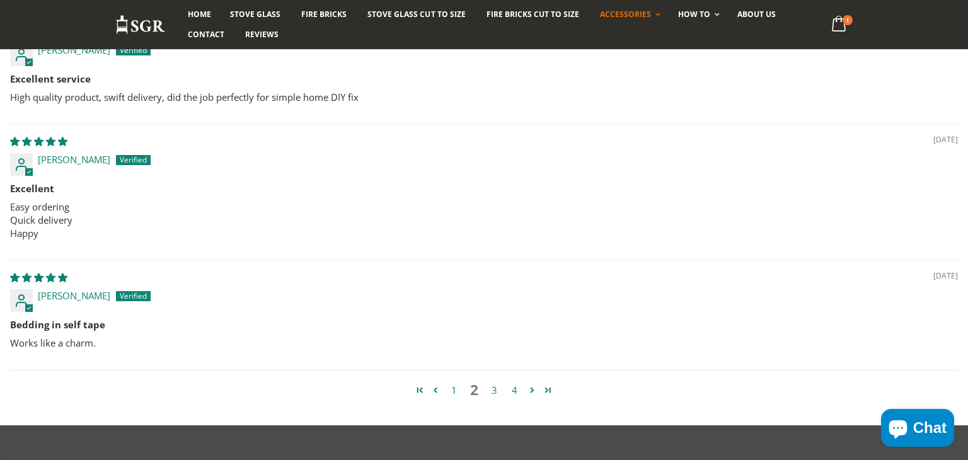
scroll to position [1334, 0]
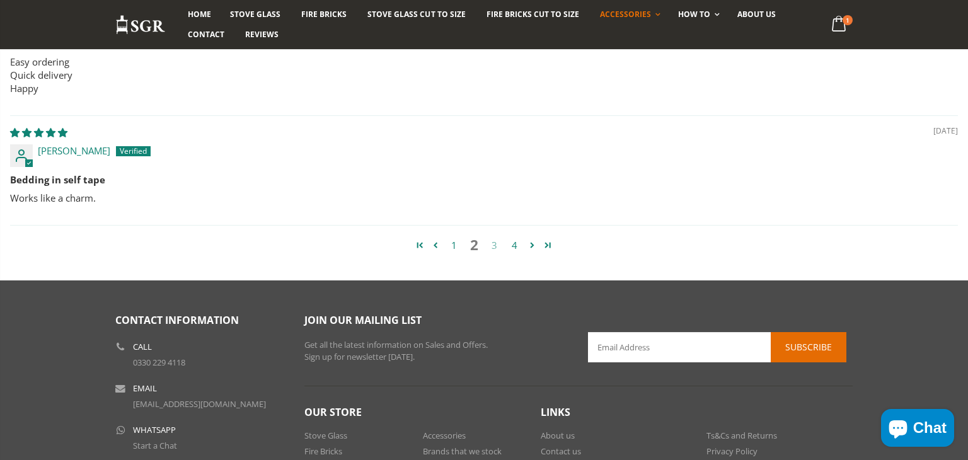
click at [495, 244] on link "3" at bounding box center [494, 245] width 20 height 14
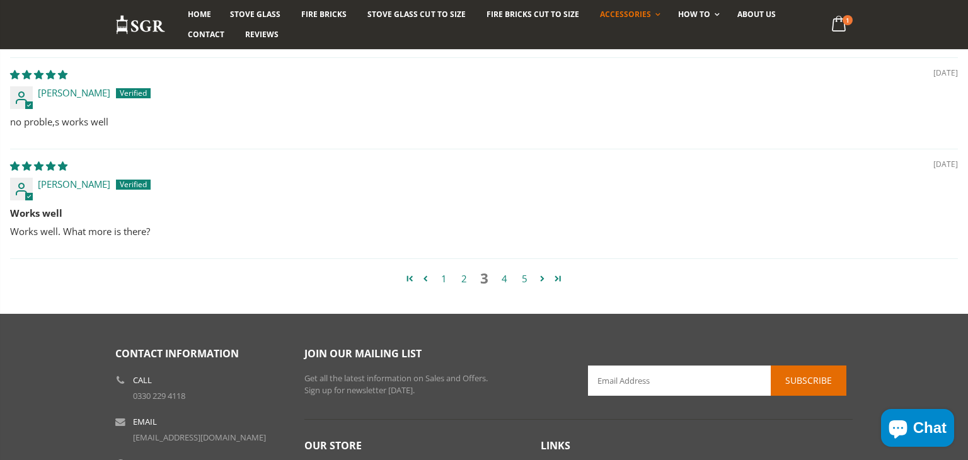
scroll to position [1192, 0]
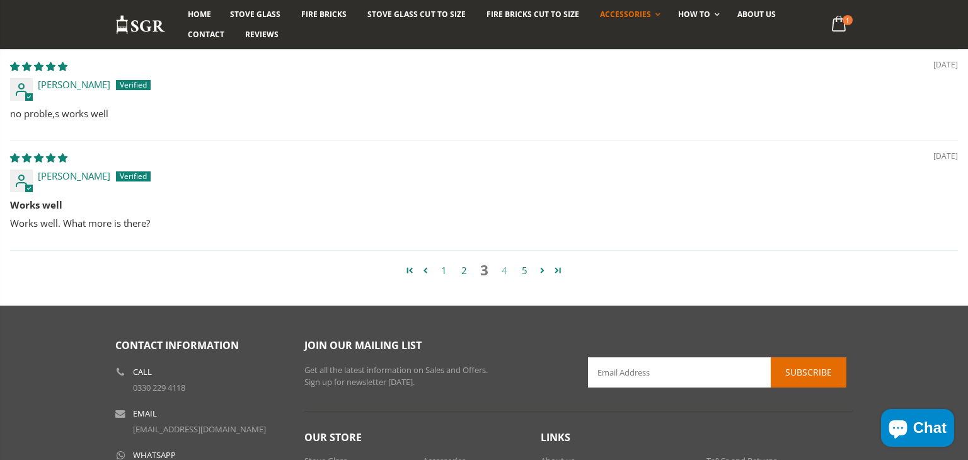
click at [507, 270] on link "4" at bounding box center [504, 270] width 20 height 14
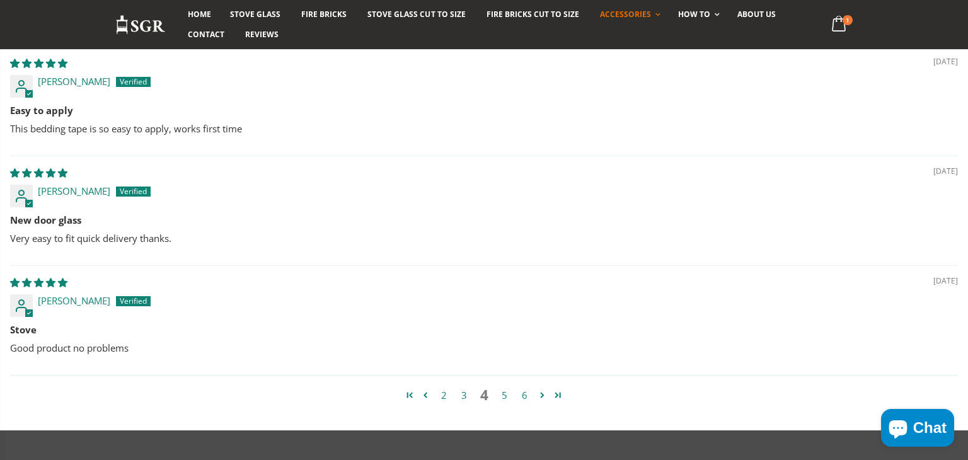
scroll to position [1159, 0]
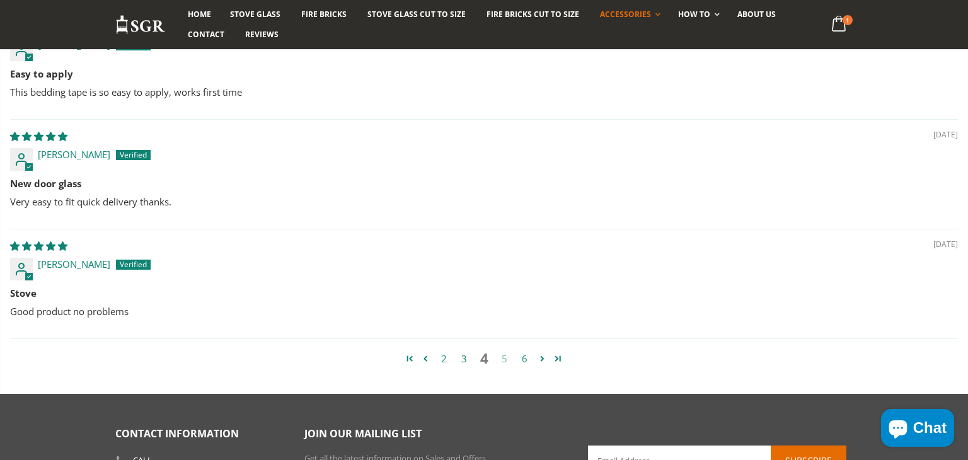
click at [508, 364] on link "5" at bounding box center [504, 359] width 20 height 14
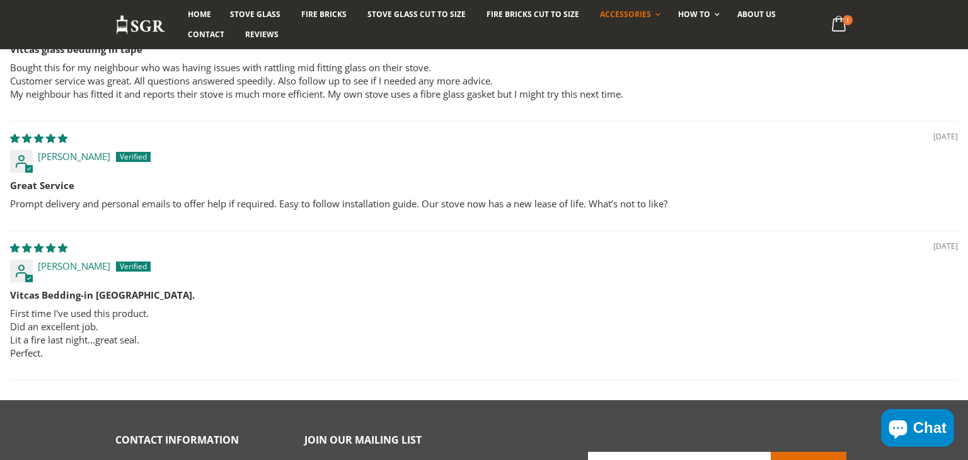
scroll to position [0, 0]
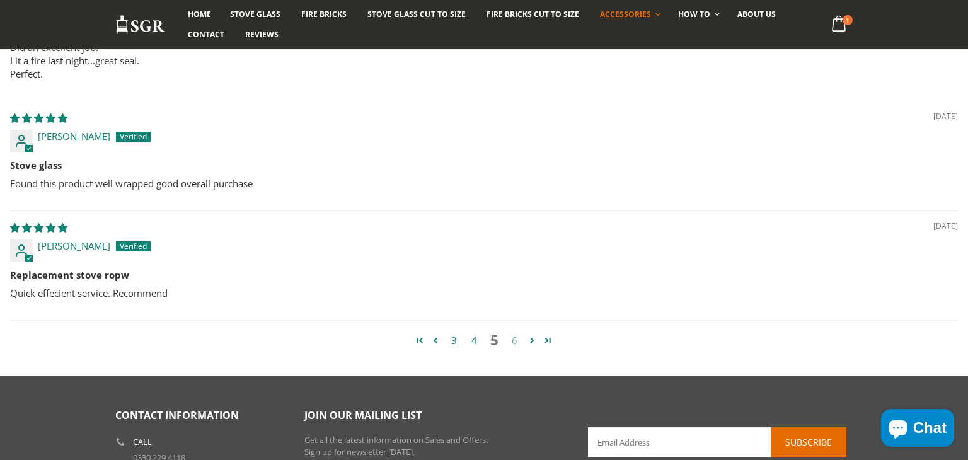
click at [510, 339] on link "6" at bounding box center [514, 340] width 20 height 14
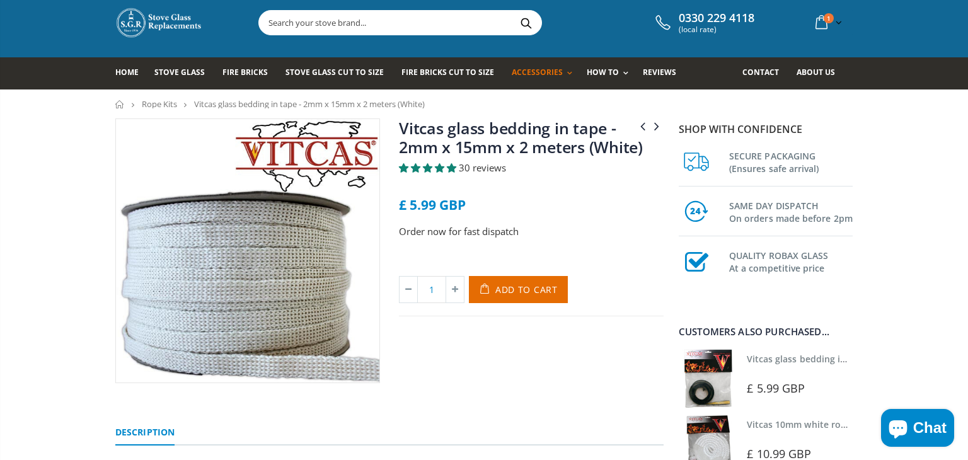
scroll to position [28, 0]
click at [512, 293] on span "Add to Cart" at bounding box center [526, 290] width 62 height 12
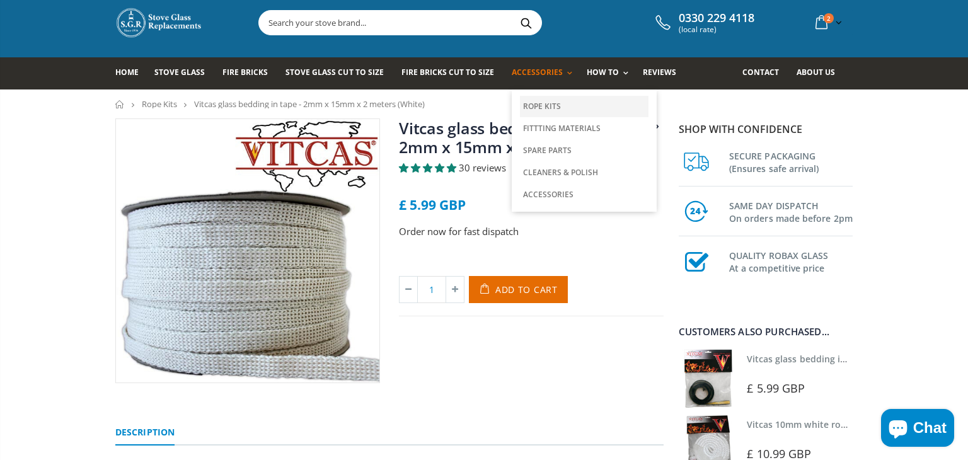
click at [529, 105] on link "Rope Kits" at bounding box center [584, 106] width 129 height 21
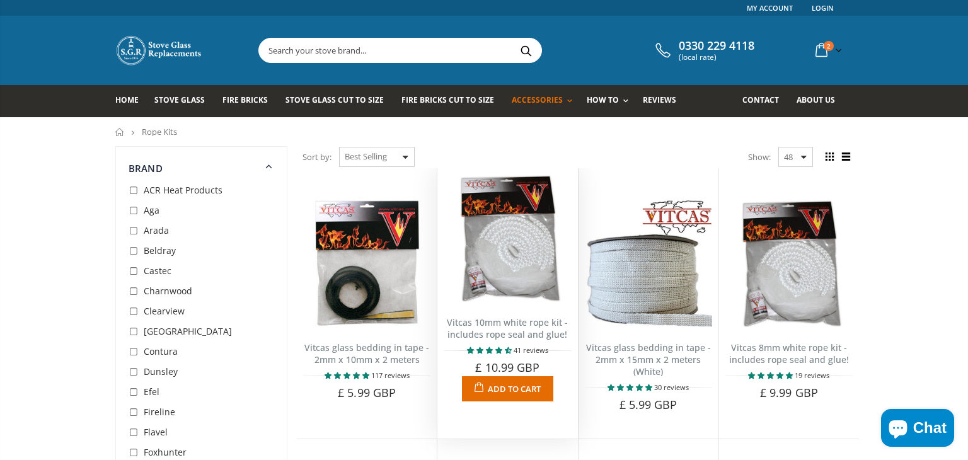
click at [500, 391] on span "Add to Cart" at bounding box center [514, 388] width 53 height 11
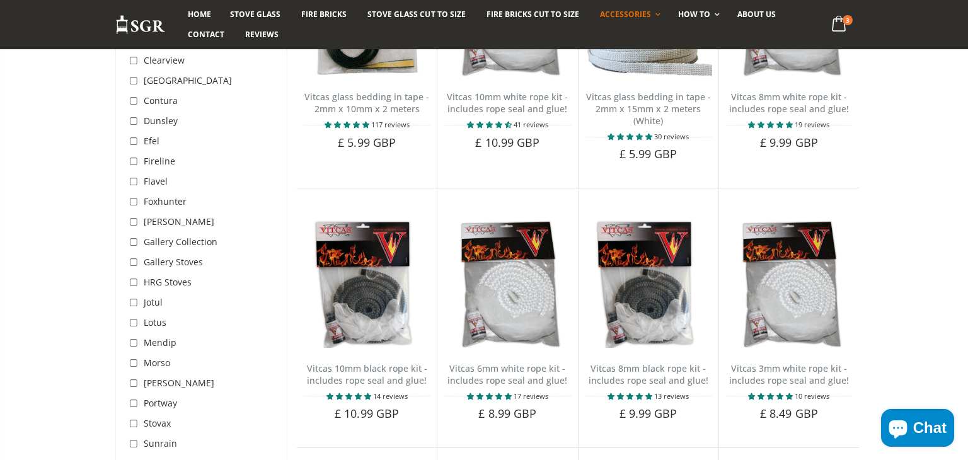
scroll to position [254, 0]
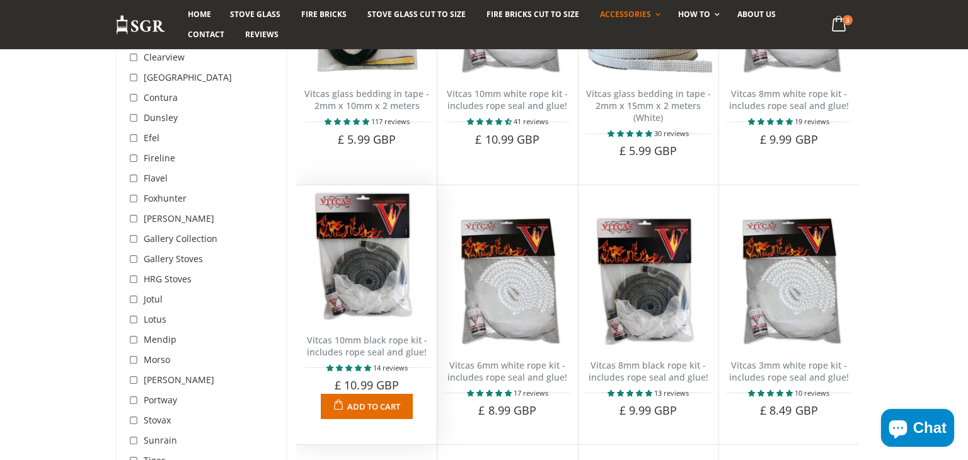
click at [355, 369] on span "5.00 stars" at bounding box center [359, 368] width 9 height 6
click at [355, 368] on span "5.00 stars" at bounding box center [359, 368] width 9 height 6
click at [347, 281] on img at bounding box center [366, 255] width 127 height 127
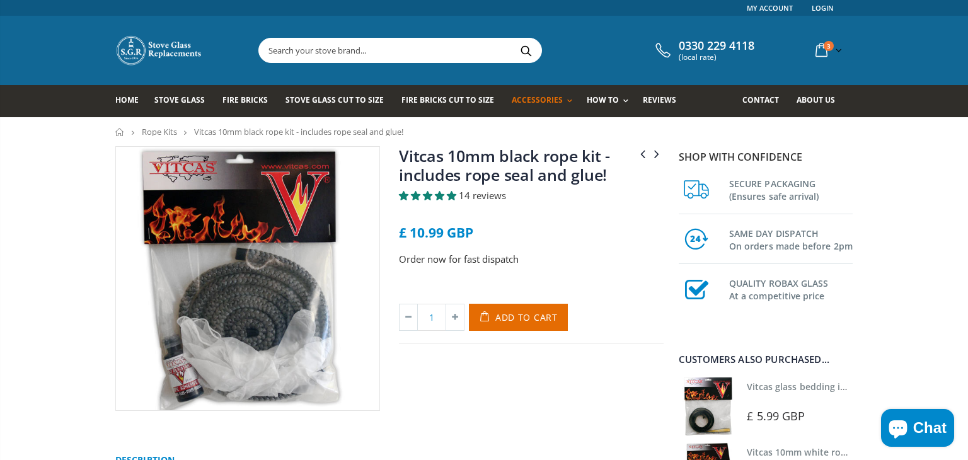
click at [434, 192] on span "5.00 stars" at bounding box center [429, 195] width 12 height 9
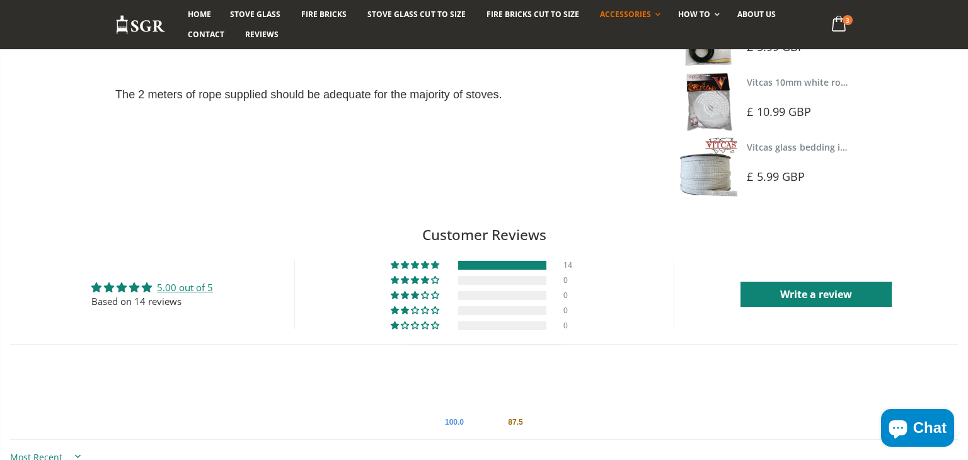
scroll to position [359, 0]
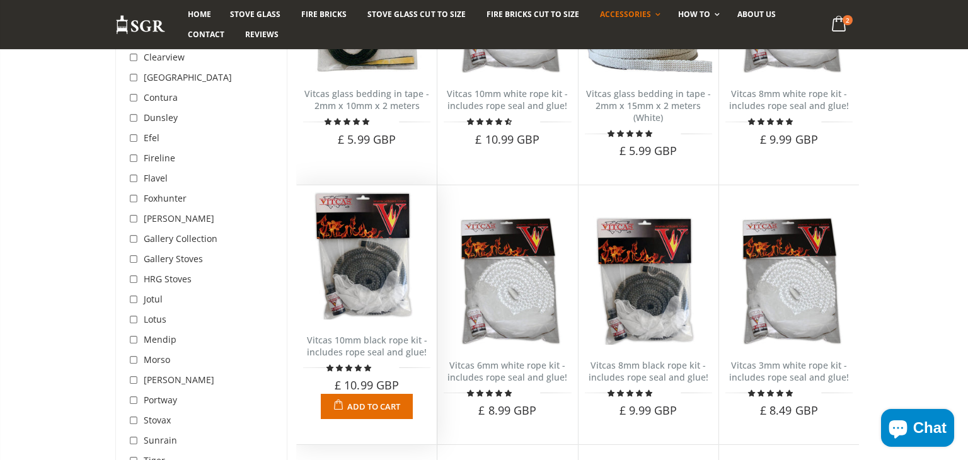
scroll to position [254, 0]
click at [370, 408] on span "Add to Cart" at bounding box center [373, 406] width 53 height 11
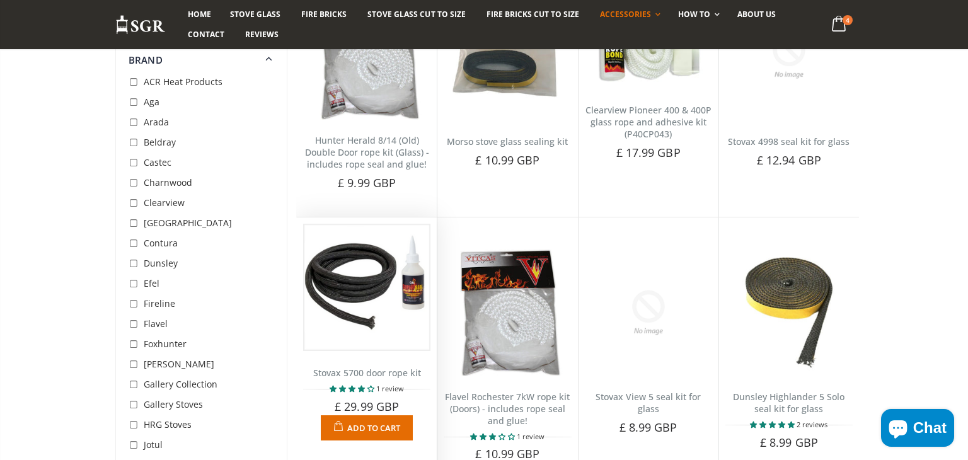
scroll to position [2309, 0]
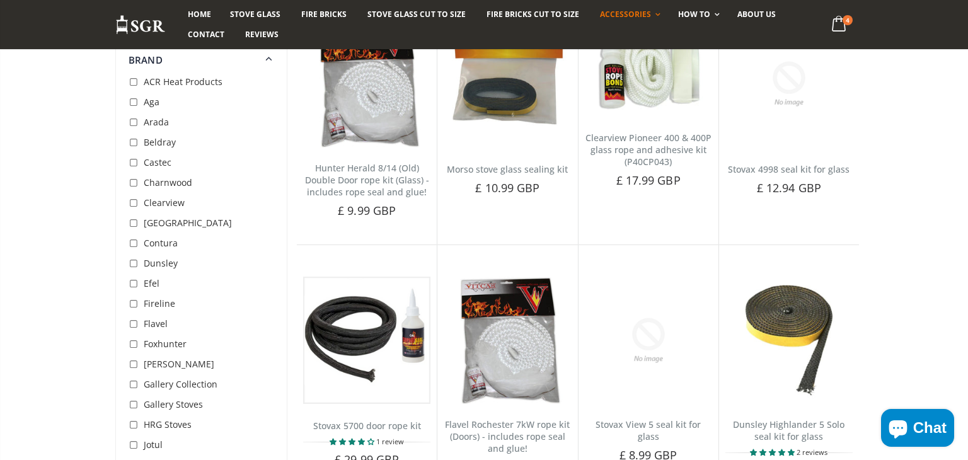
click at [134, 102] on input "checkbox" at bounding box center [135, 102] width 13 height 13
checkbox input "true"
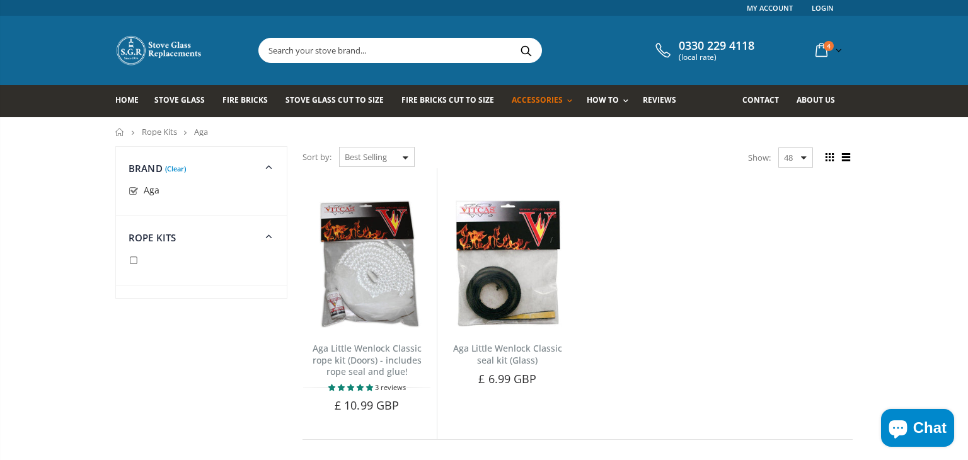
click at [173, 167] on link "(Clear)" at bounding box center [175, 168] width 21 height 3
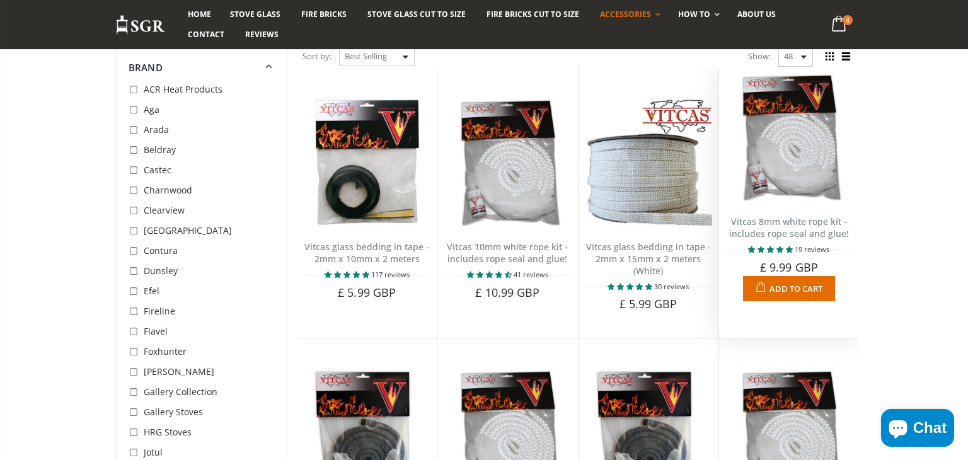
scroll to position [146, 0]
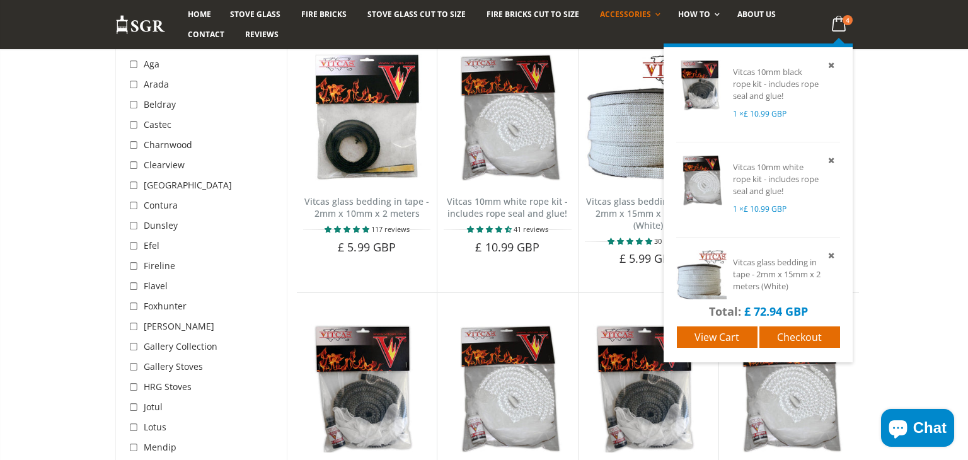
click at [846, 25] on span "4" at bounding box center [847, 20] width 10 height 10
click at [831, 162] on icon at bounding box center [830, 159] width 11 height 11
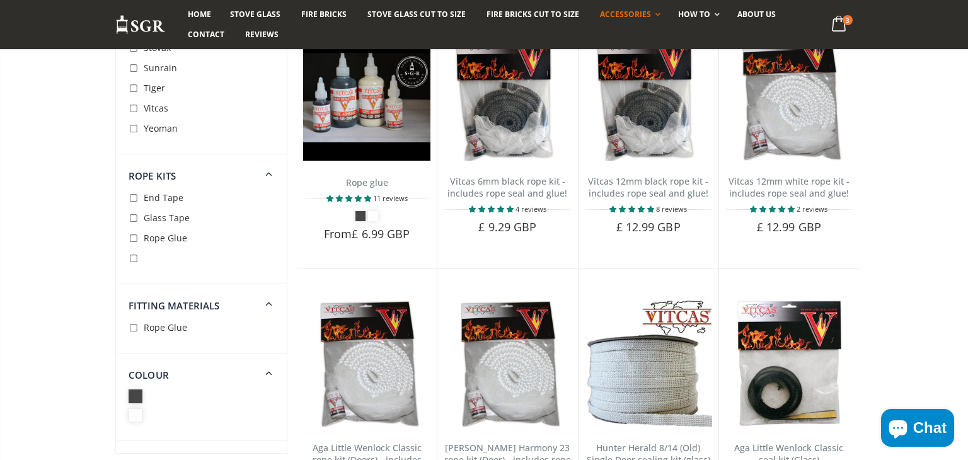
scroll to position [713, 0]
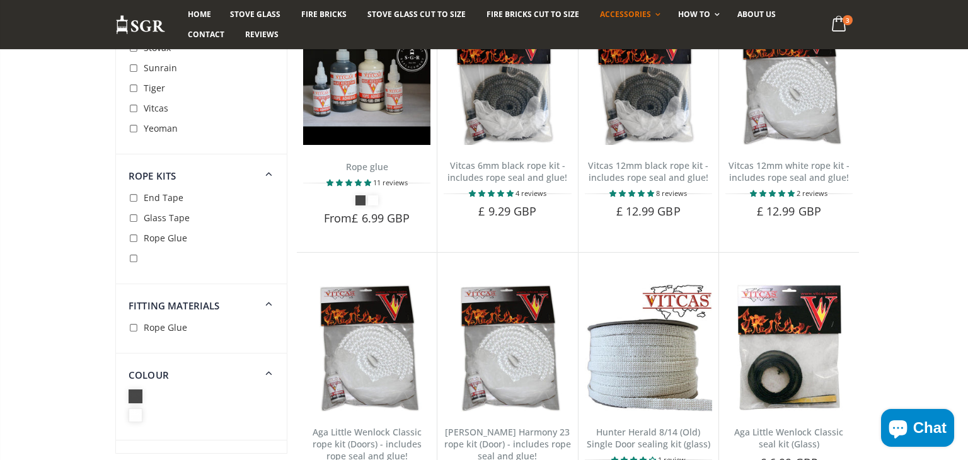
click at [133, 198] on input "checkbox" at bounding box center [135, 198] width 13 height 13
checkbox input "true"
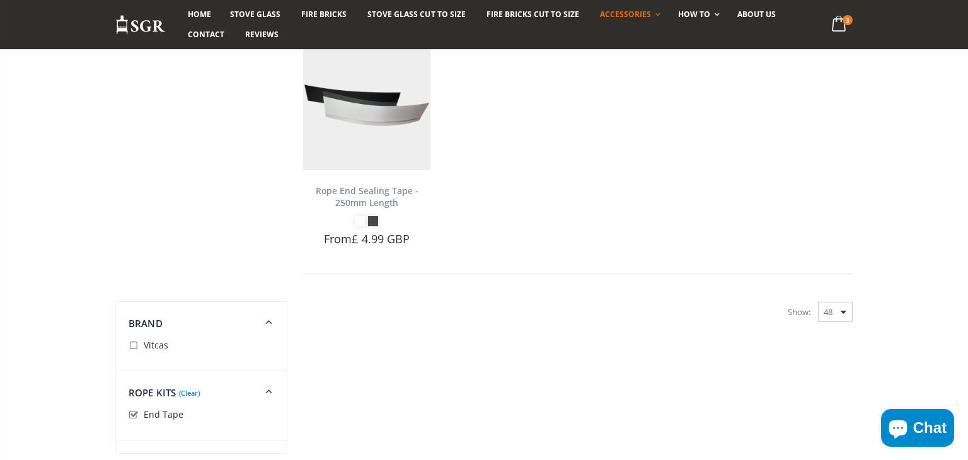
scroll to position [146, 0]
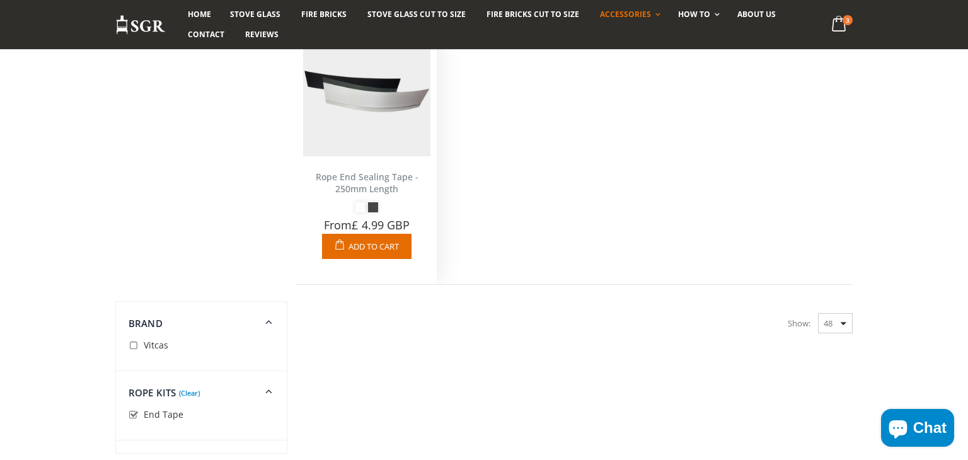
click at [380, 255] on link "Add to Cart" at bounding box center [366, 246] width 89 height 25
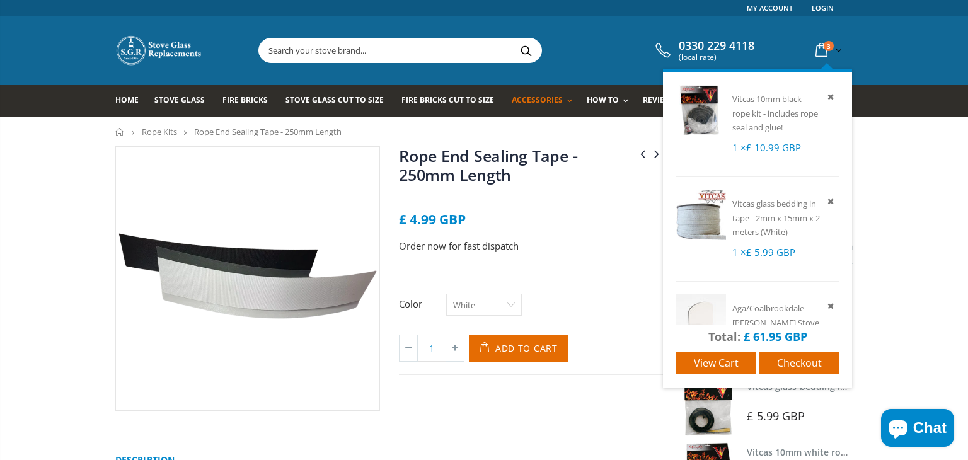
click at [825, 45] on span "3" at bounding box center [829, 46] width 10 height 10
click at [834, 96] on icon at bounding box center [830, 96] width 11 height 11
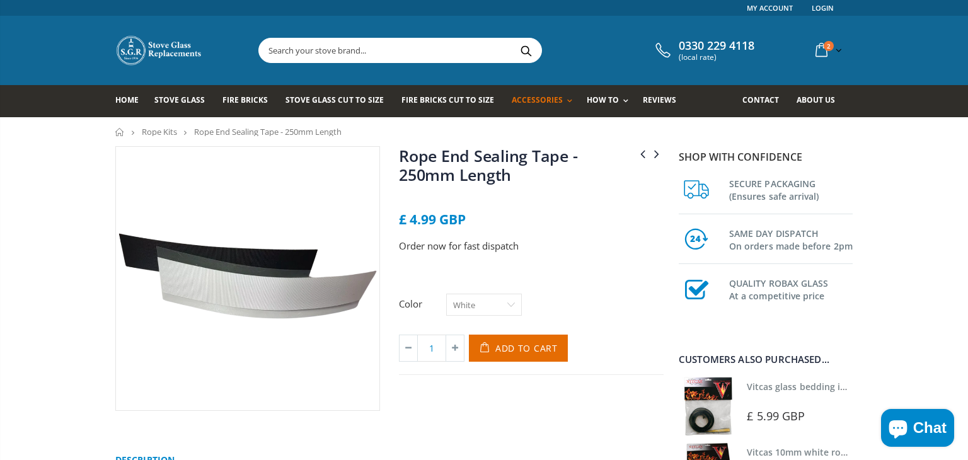
click at [401, 43] on input "text" at bounding box center [470, 50] width 423 height 24
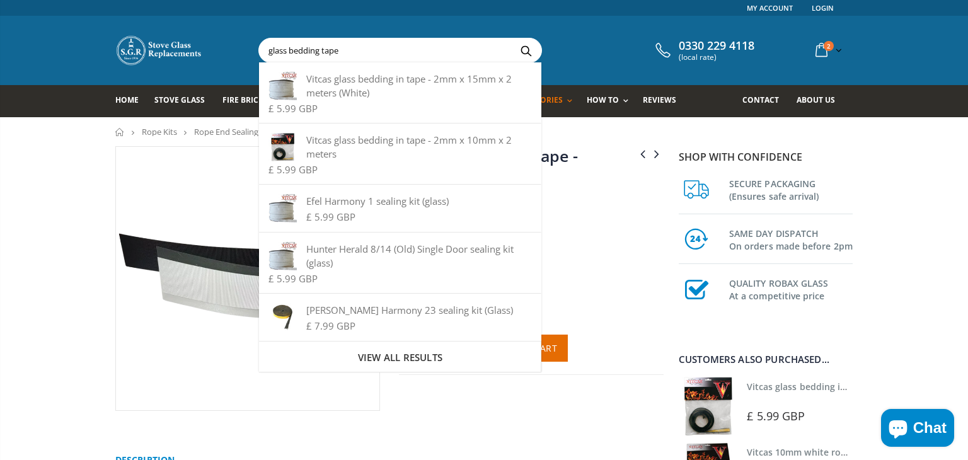
type input "glass bedding tape"
click at [512, 38] on button "Search" at bounding box center [526, 50] width 28 height 24
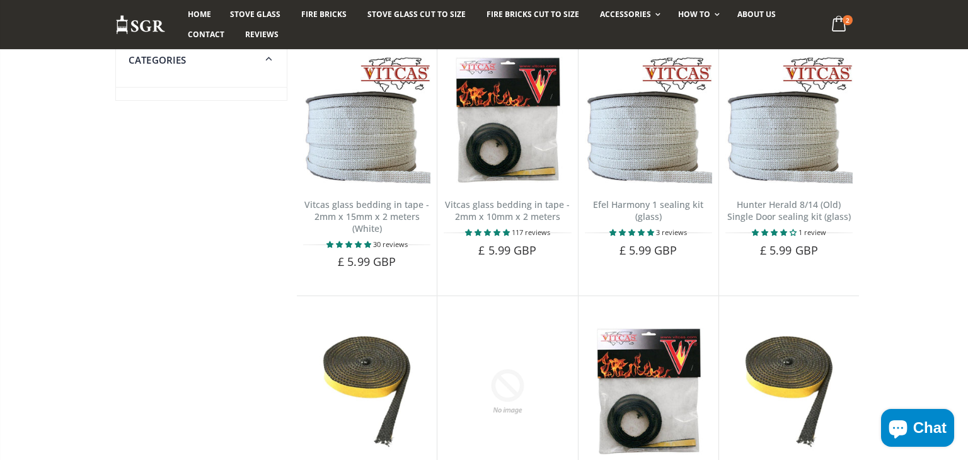
scroll to position [134, 0]
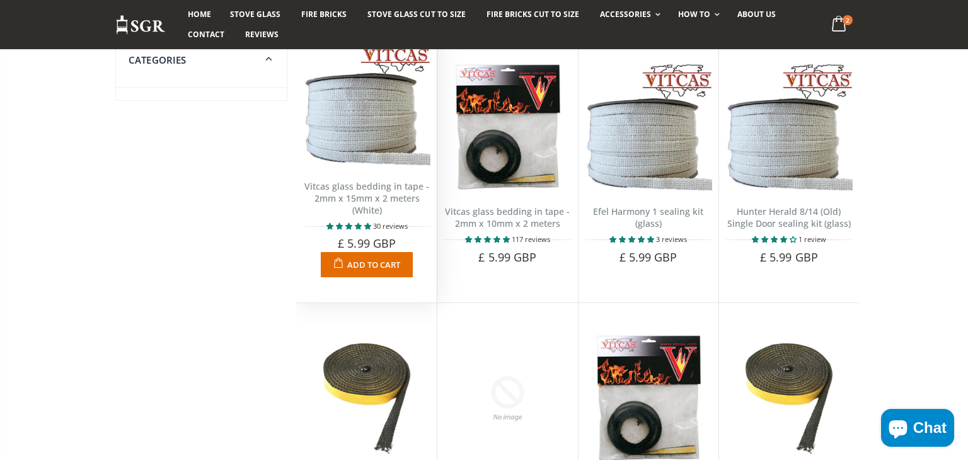
click at [369, 266] on span "Add to Cart" at bounding box center [373, 264] width 53 height 11
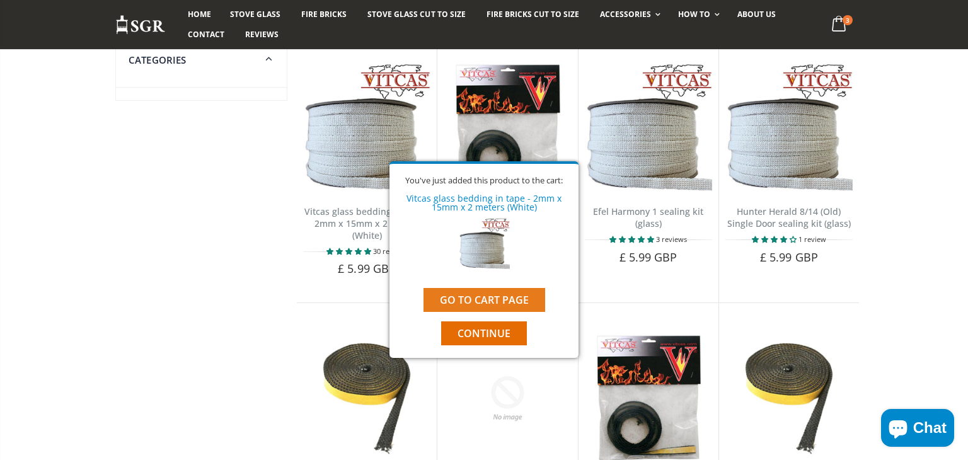
click at [433, 303] on link "Go to cart page" at bounding box center [484, 300] width 122 height 24
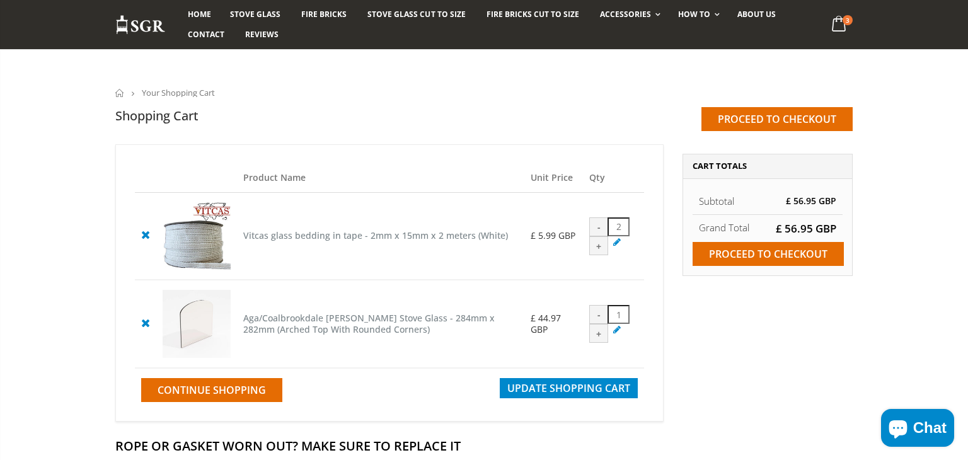
scroll to position [25, 0]
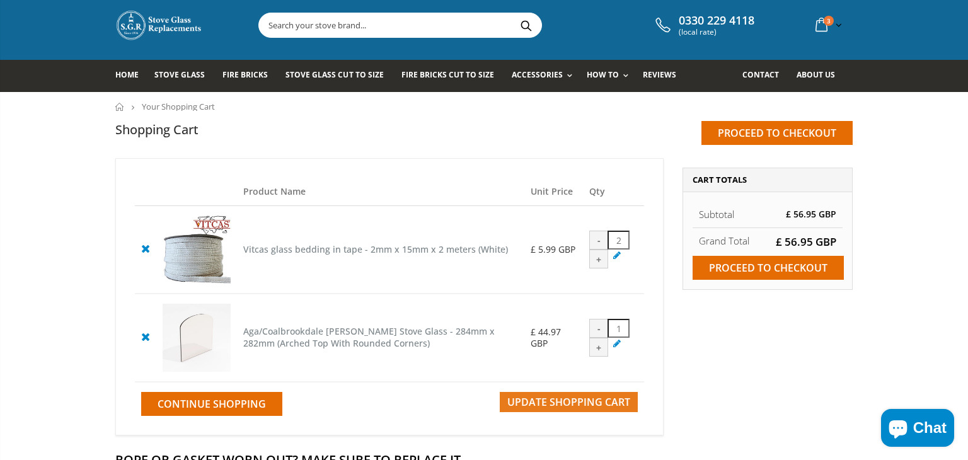
click at [583, 409] on span "Update Shopping Cart" at bounding box center [568, 402] width 123 height 14
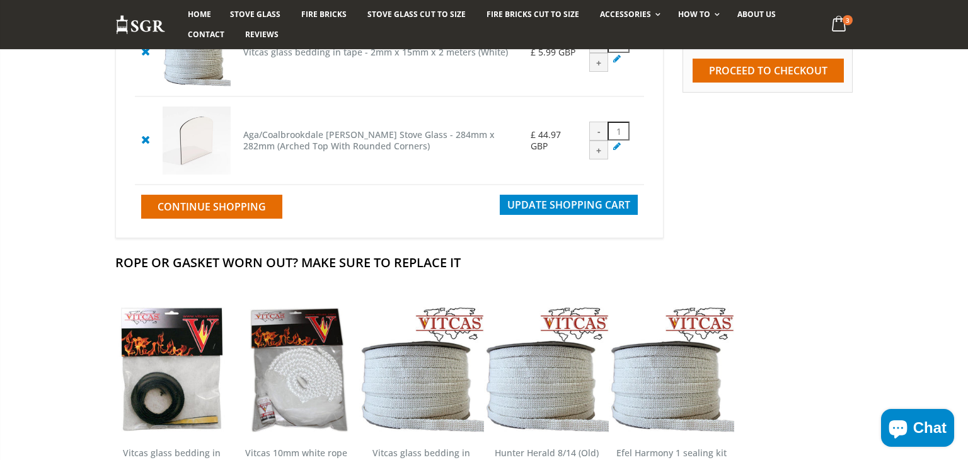
scroll to position [45, 0]
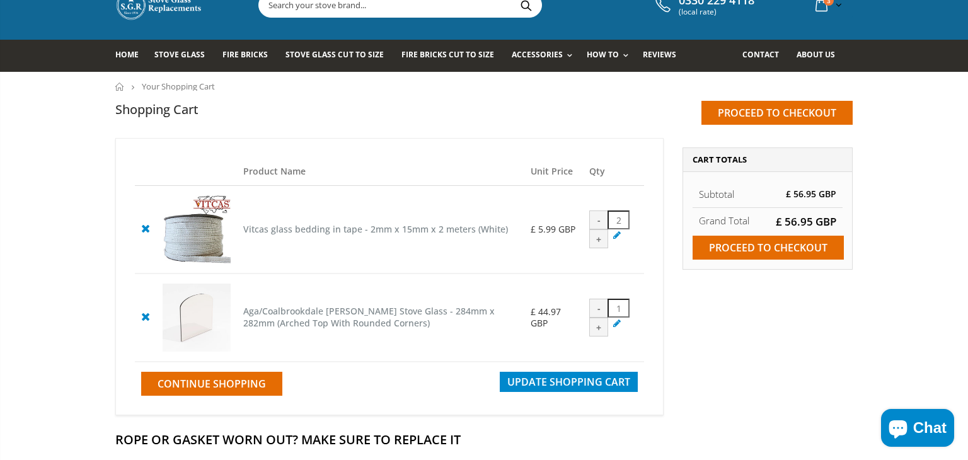
click at [593, 224] on div "-" at bounding box center [598, 219] width 19 height 19
type input "1"
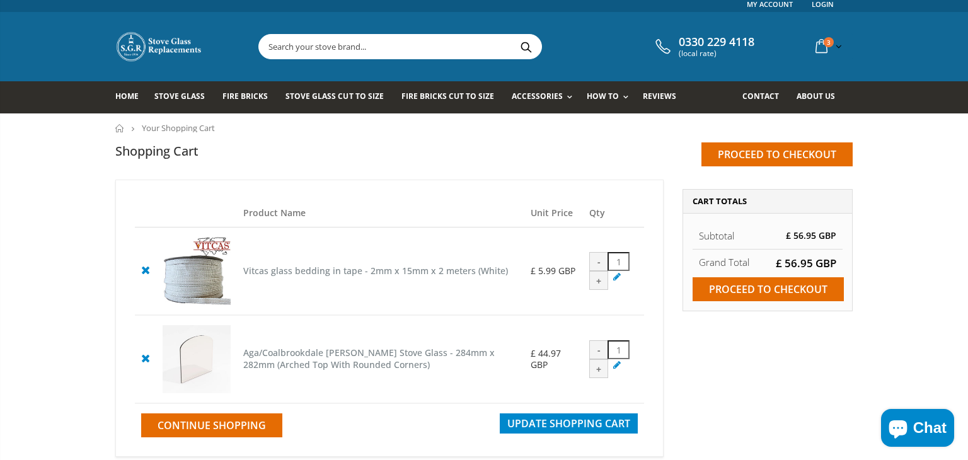
scroll to position [0, 0]
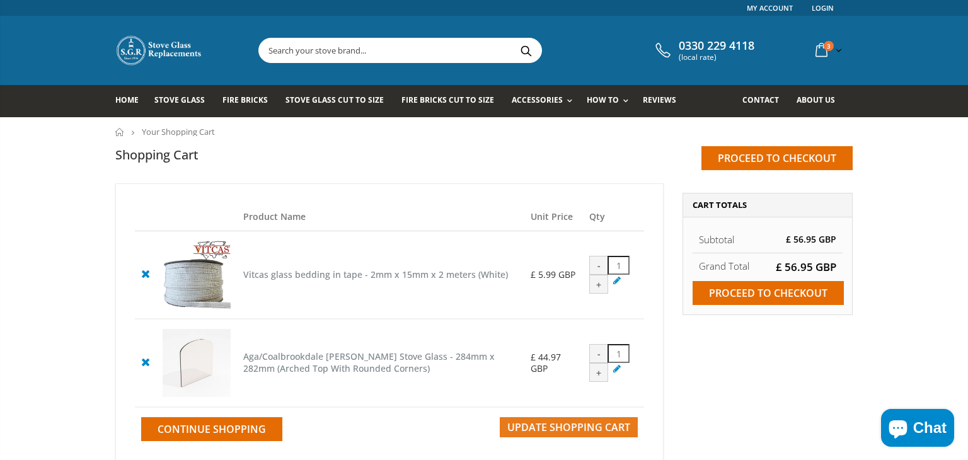
click at [533, 434] on span "Update Shopping Cart" at bounding box center [568, 427] width 123 height 14
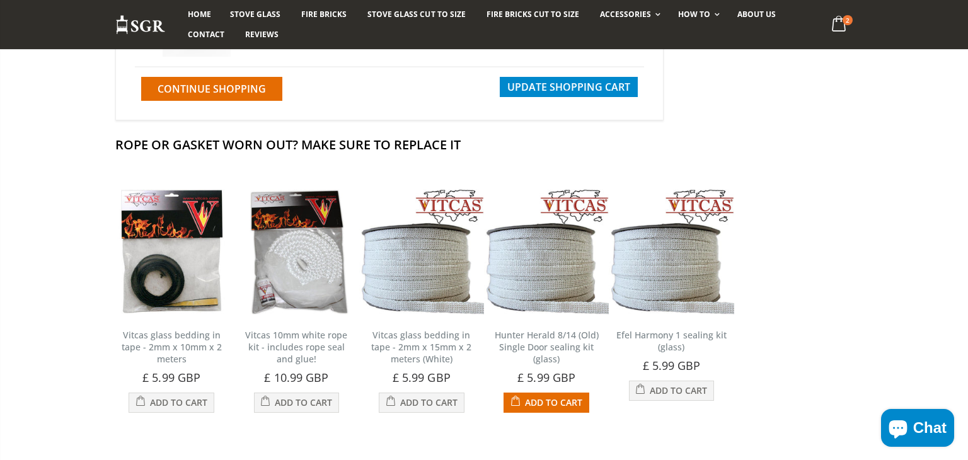
scroll to position [368, 0]
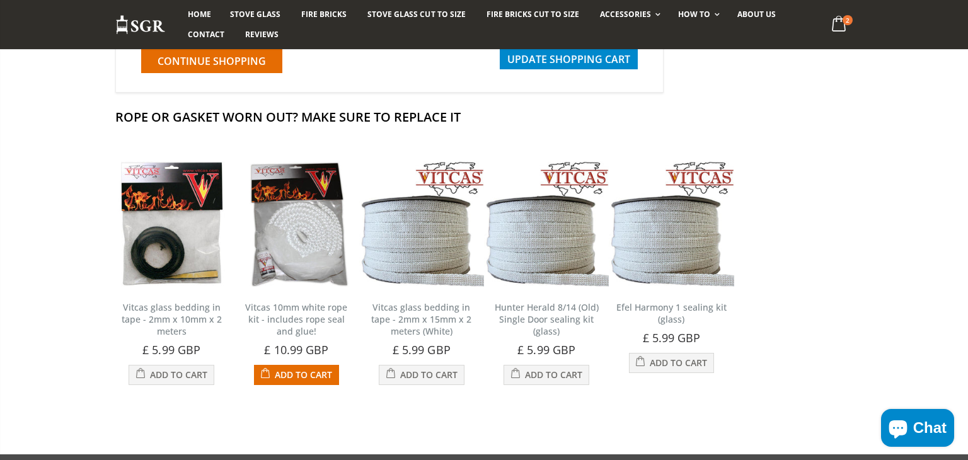
click at [289, 381] on span "Add to Cart" at bounding box center [303, 375] width 57 height 12
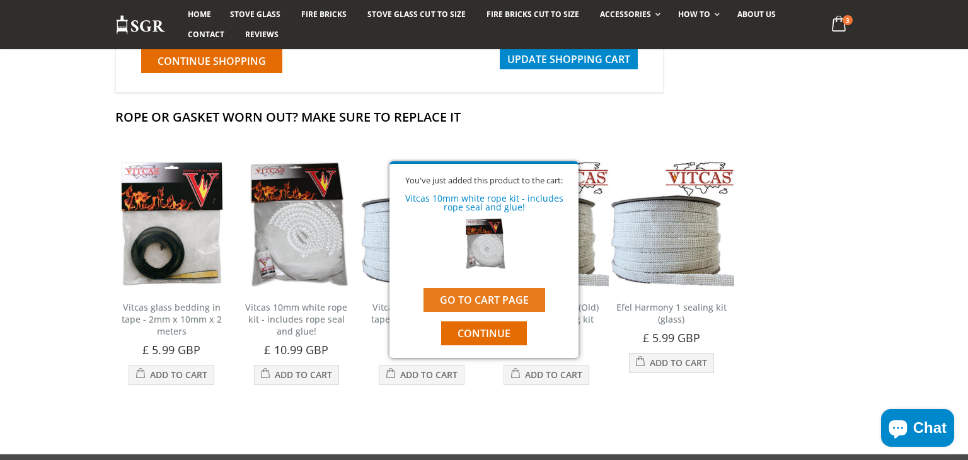
click at [488, 297] on link "Go to cart page" at bounding box center [484, 300] width 122 height 24
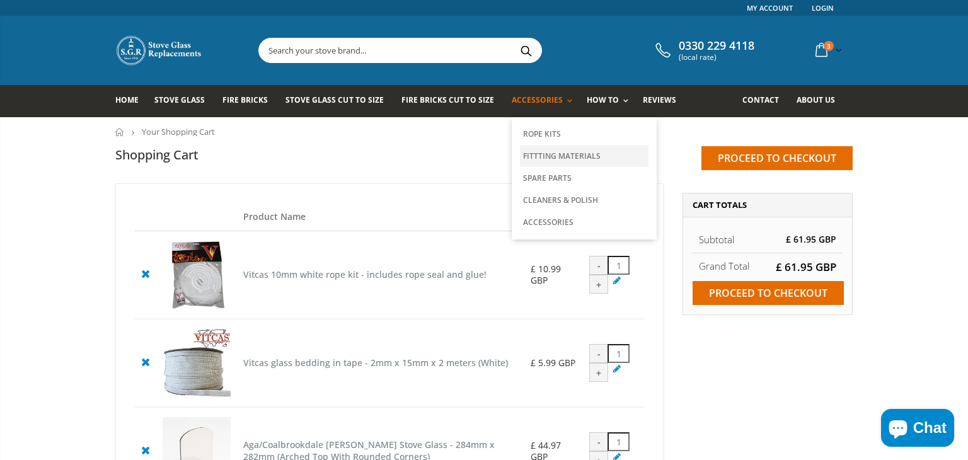
click at [546, 155] on link "Fittting Materials" at bounding box center [584, 156] width 129 height 22
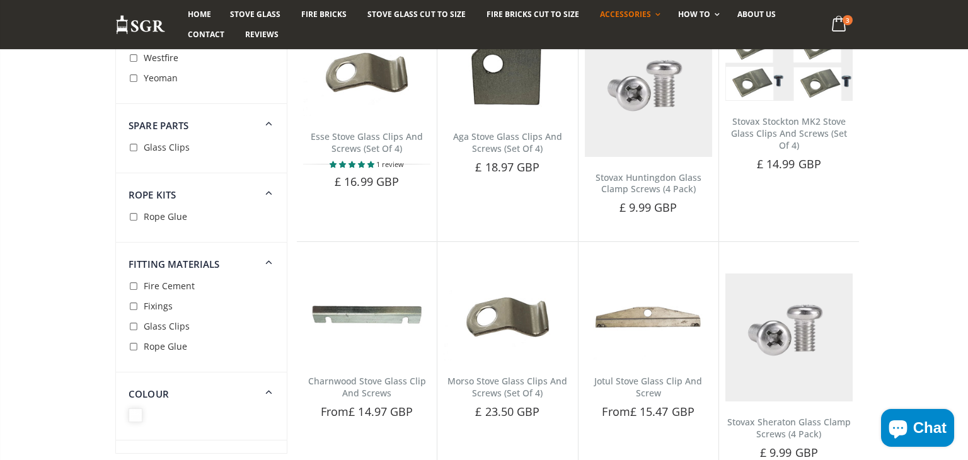
scroll to position [1132, 0]
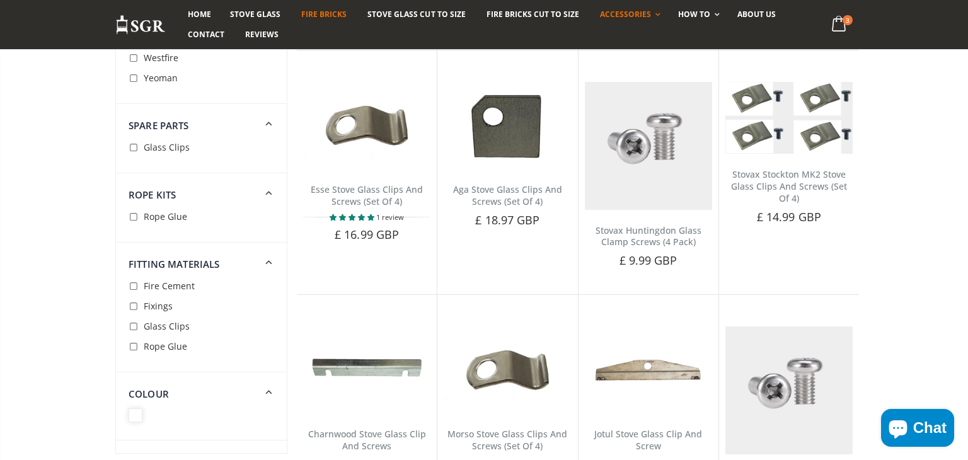
click at [311, 15] on span "Fire Bricks" at bounding box center [323, 14] width 45 height 11
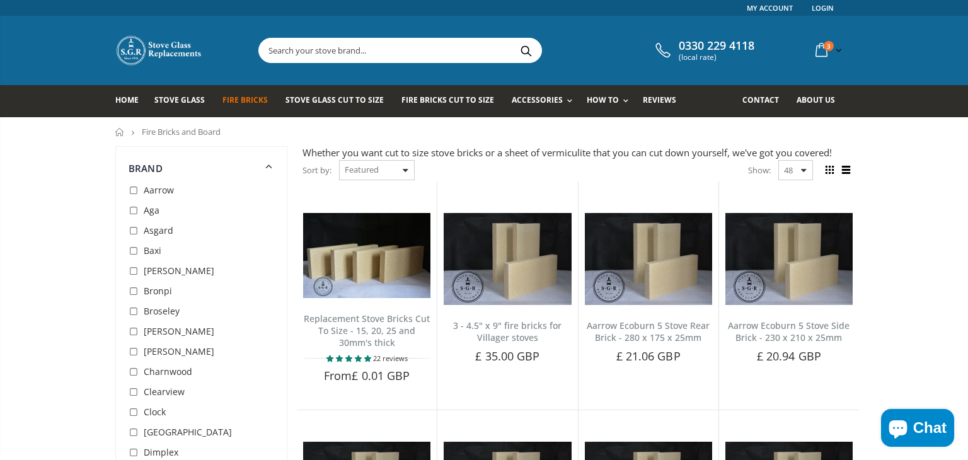
click at [132, 212] on input "checkbox" at bounding box center [135, 211] width 13 height 13
checkbox input "true"
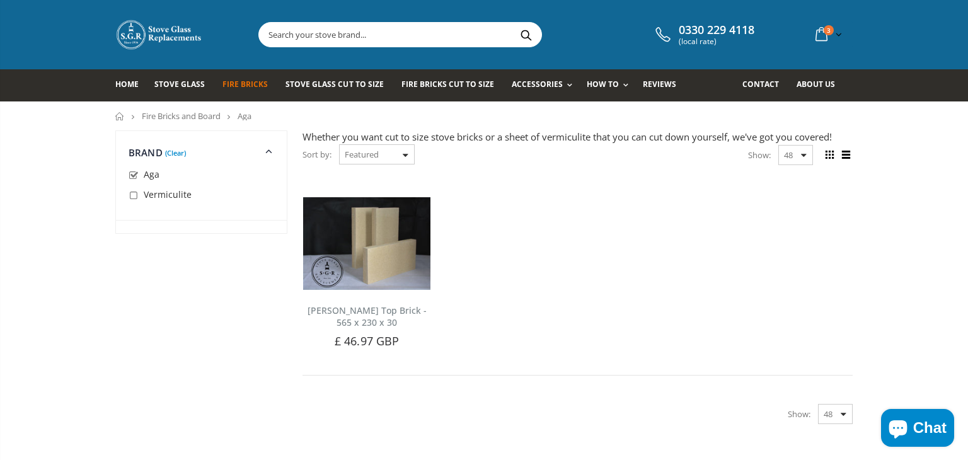
scroll to position [6, 0]
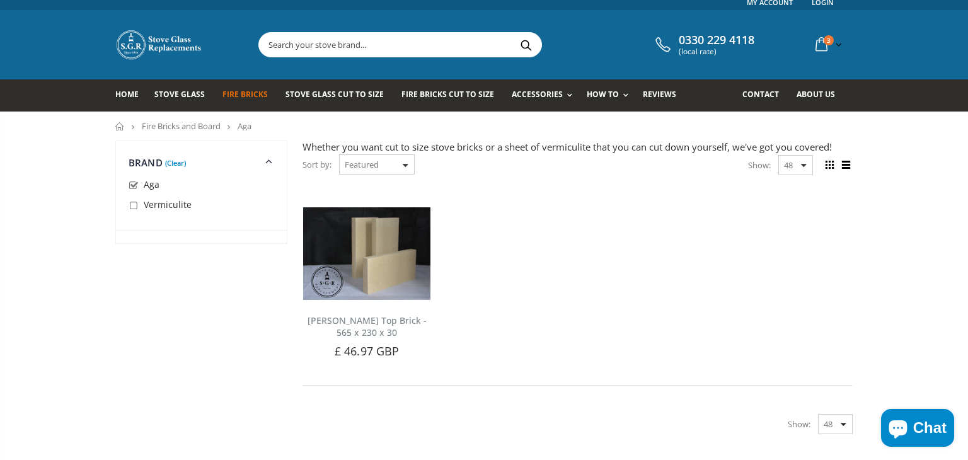
click at [134, 209] on input "checkbox" at bounding box center [135, 206] width 13 height 13
checkbox input "true"
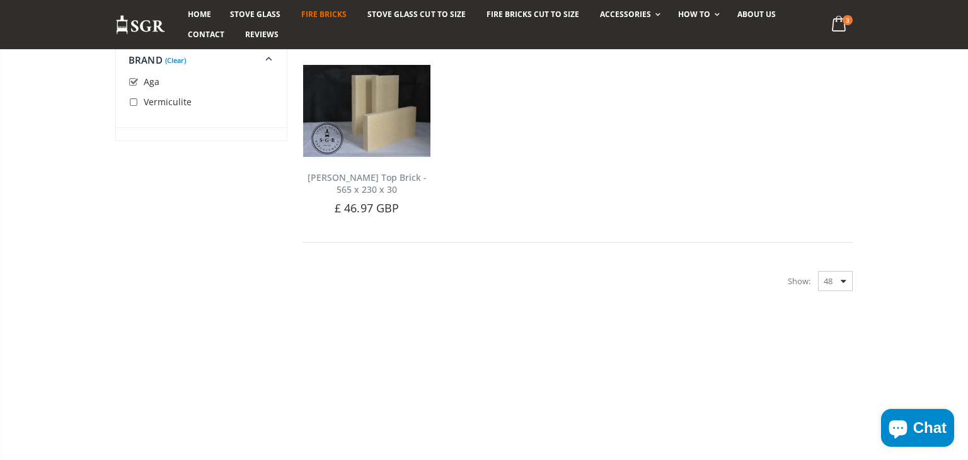
scroll to position [159, 0]
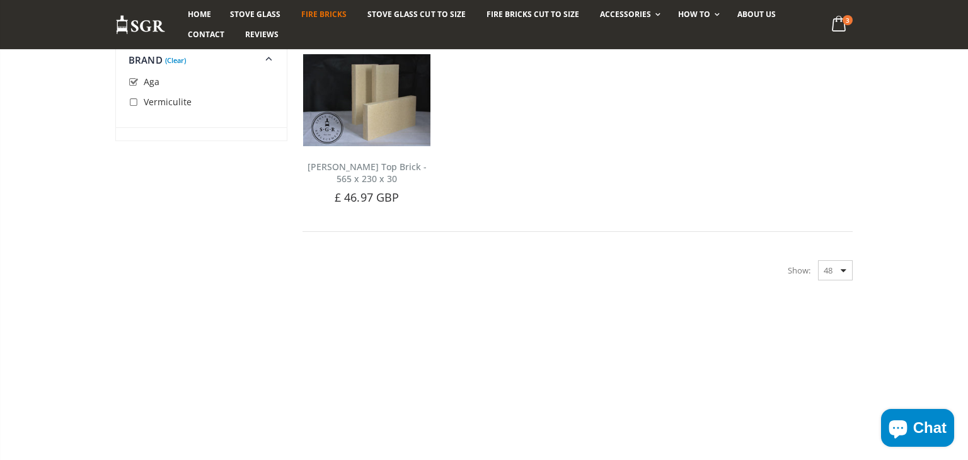
click at [135, 101] on input "checkbox" at bounding box center [135, 102] width 13 height 13
checkbox input "true"
click at [134, 82] on input "checkbox" at bounding box center [135, 82] width 13 height 13
checkbox input "false"
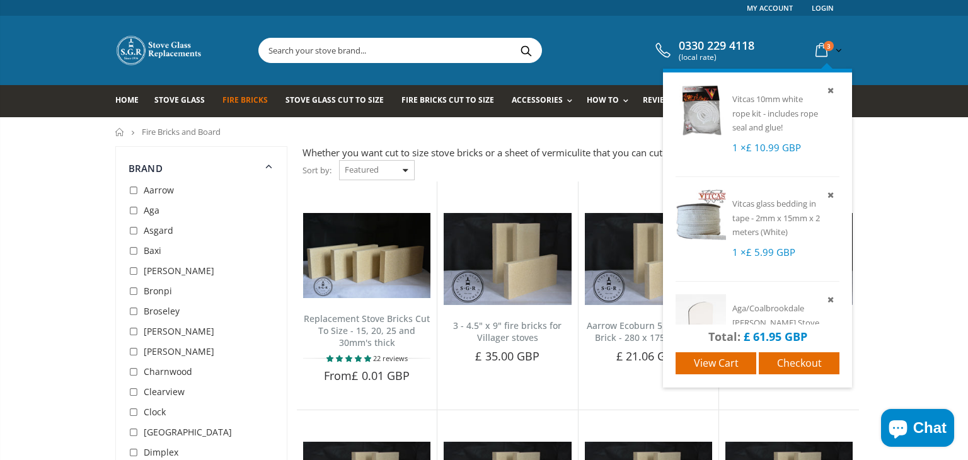
click at [819, 51] on icon at bounding box center [821, 50] width 22 height 23
click at [830, 50] on span "3" at bounding box center [829, 46] width 10 height 10
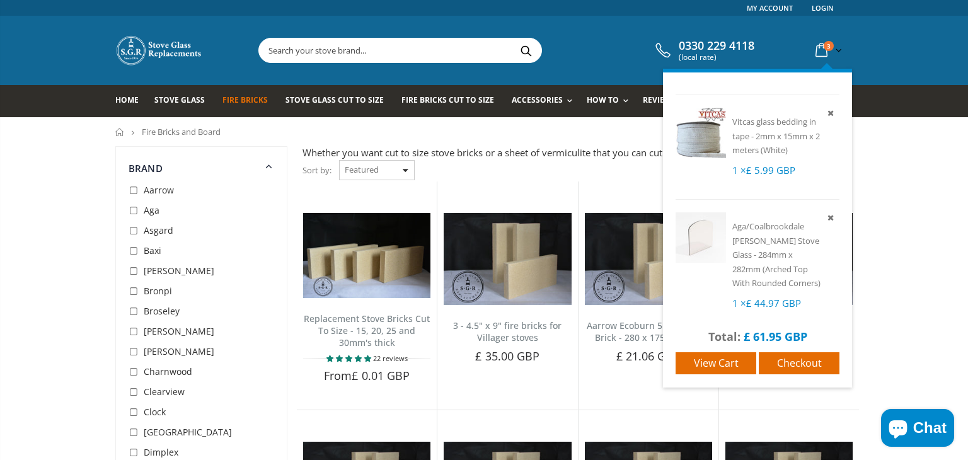
scroll to position [89, 0]
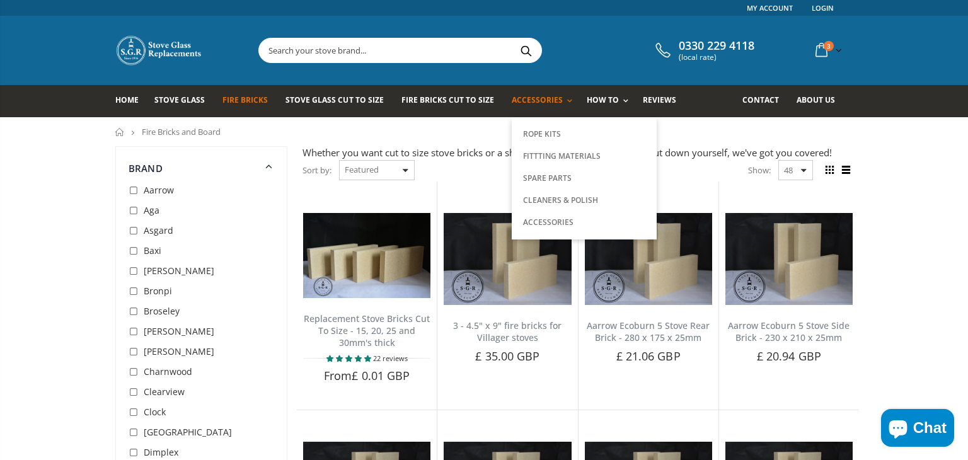
click at [539, 106] on link "Accessories" at bounding box center [545, 101] width 67 height 32
click at [539, 98] on span "Accessories" at bounding box center [537, 100] width 51 height 11
click at [537, 100] on span "Accessories" at bounding box center [537, 100] width 51 height 11
click at [534, 181] on link "Spare Parts" at bounding box center [584, 178] width 129 height 22
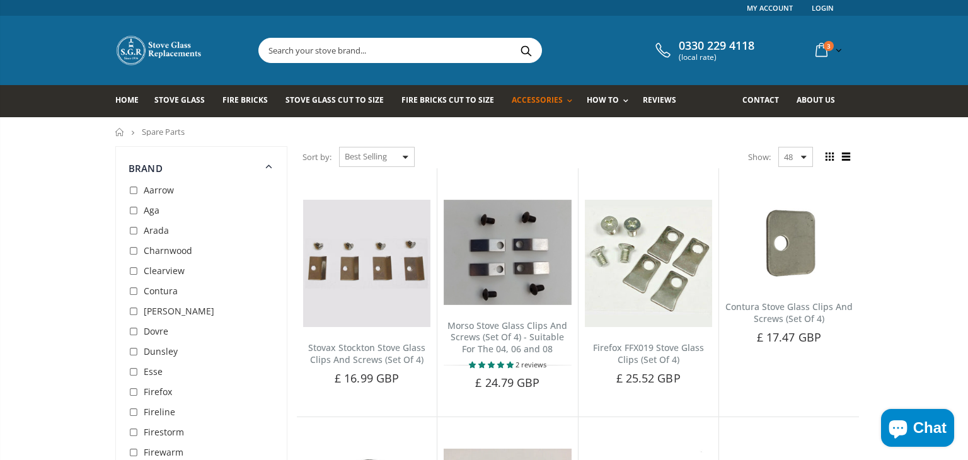
click at [410, 52] on input "text" at bounding box center [470, 50] width 423 height 24
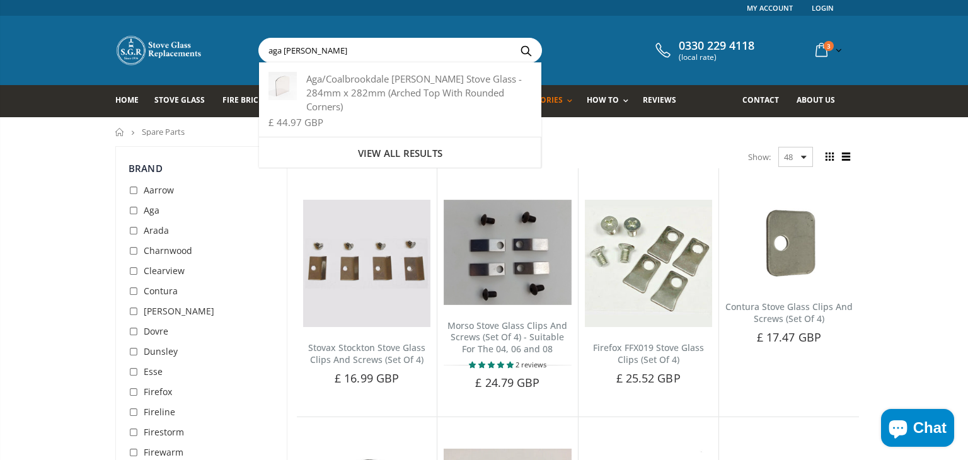
type input "aga [PERSON_NAME]"
click at [512, 38] on button "Search" at bounding box center [526, 50] width 28 height 24
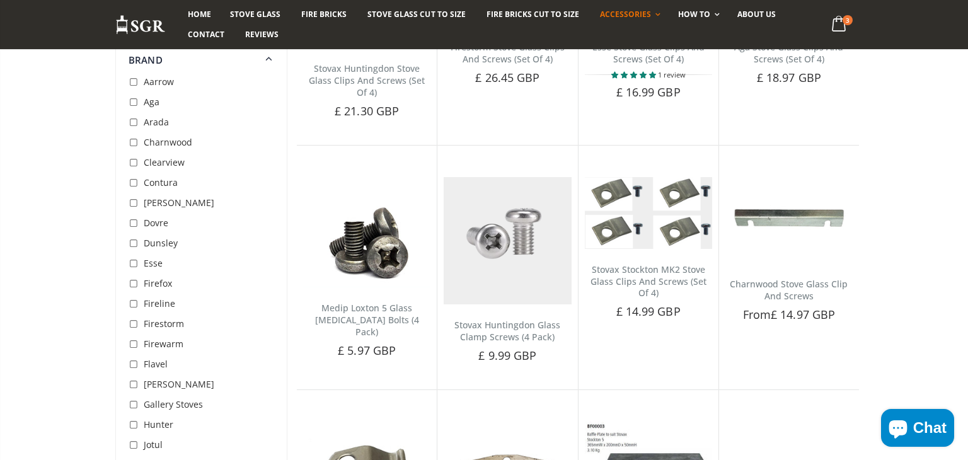
scroll to position [580, 0]
